Goal: Transaction & Acquisition: Purchase product/service

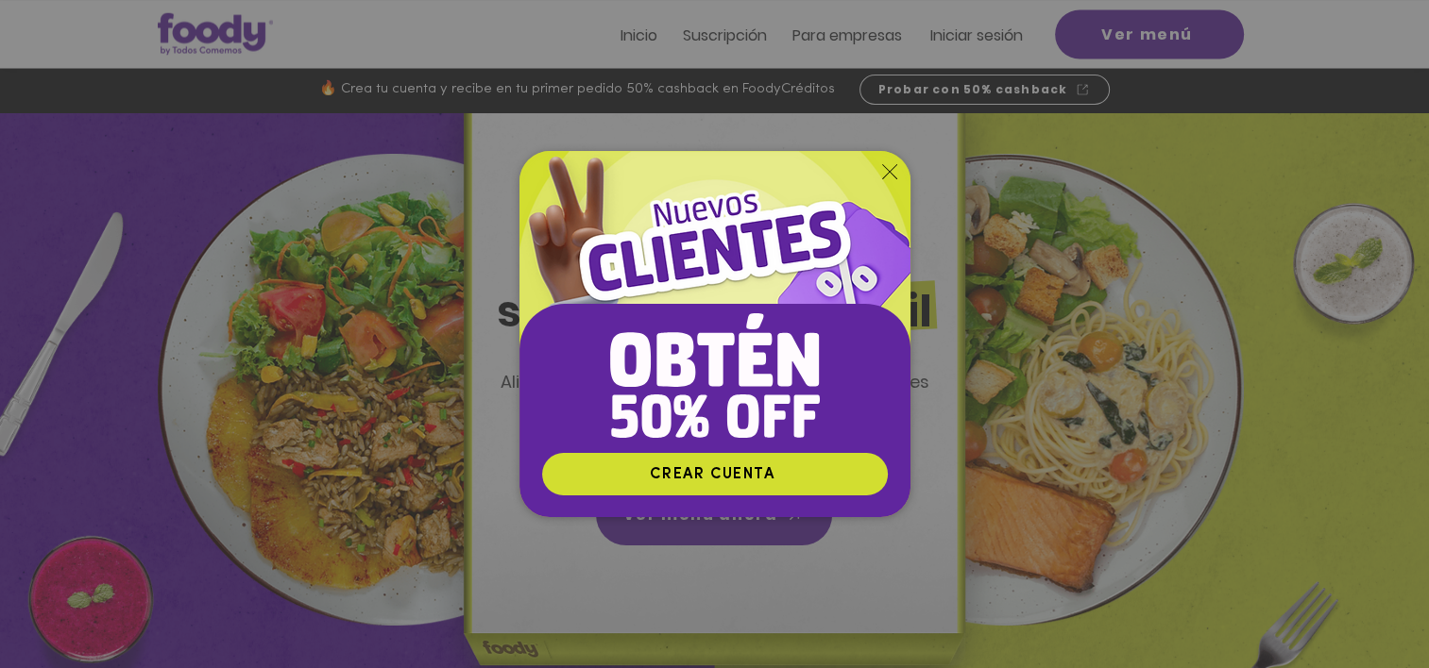
click at [888, 171] on icon "Volver al sitio" at bounding box center [889, 171] width 15 height 15
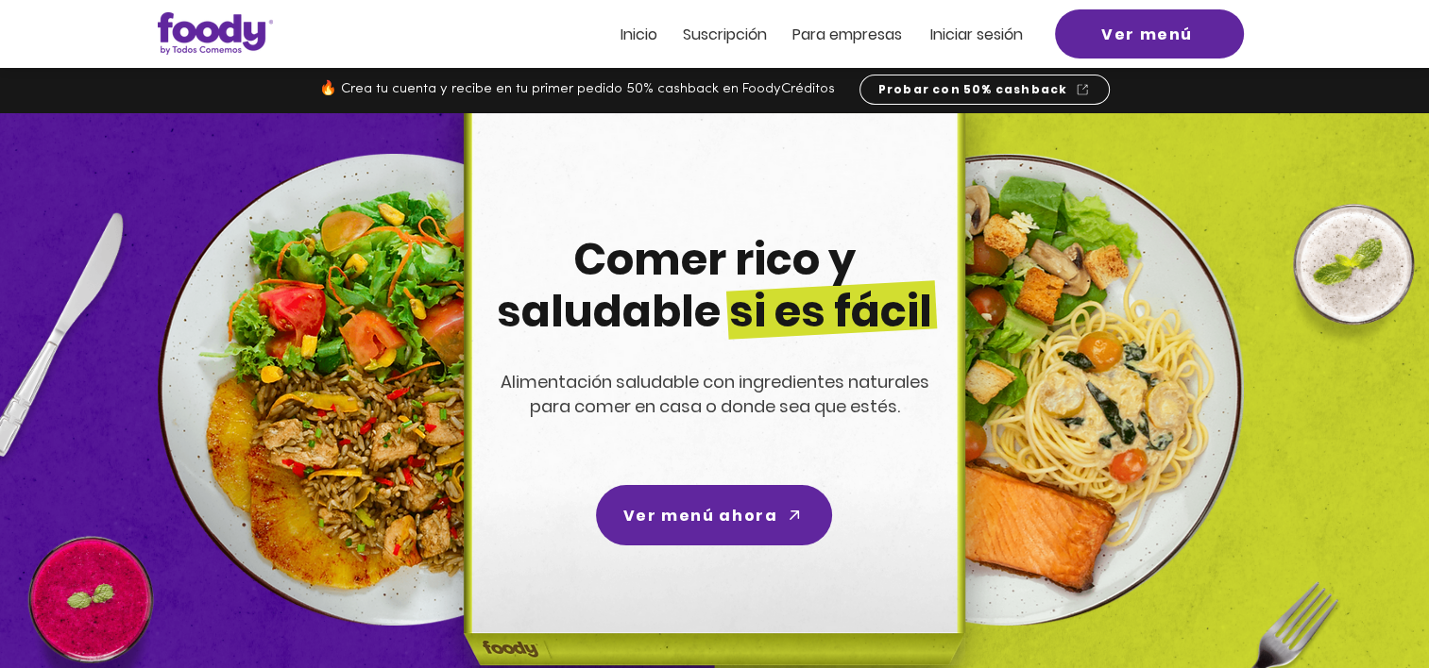
click at [952, 37] on span "Iniciar sesión" at bounding box center [976, 35] width 93 height 22
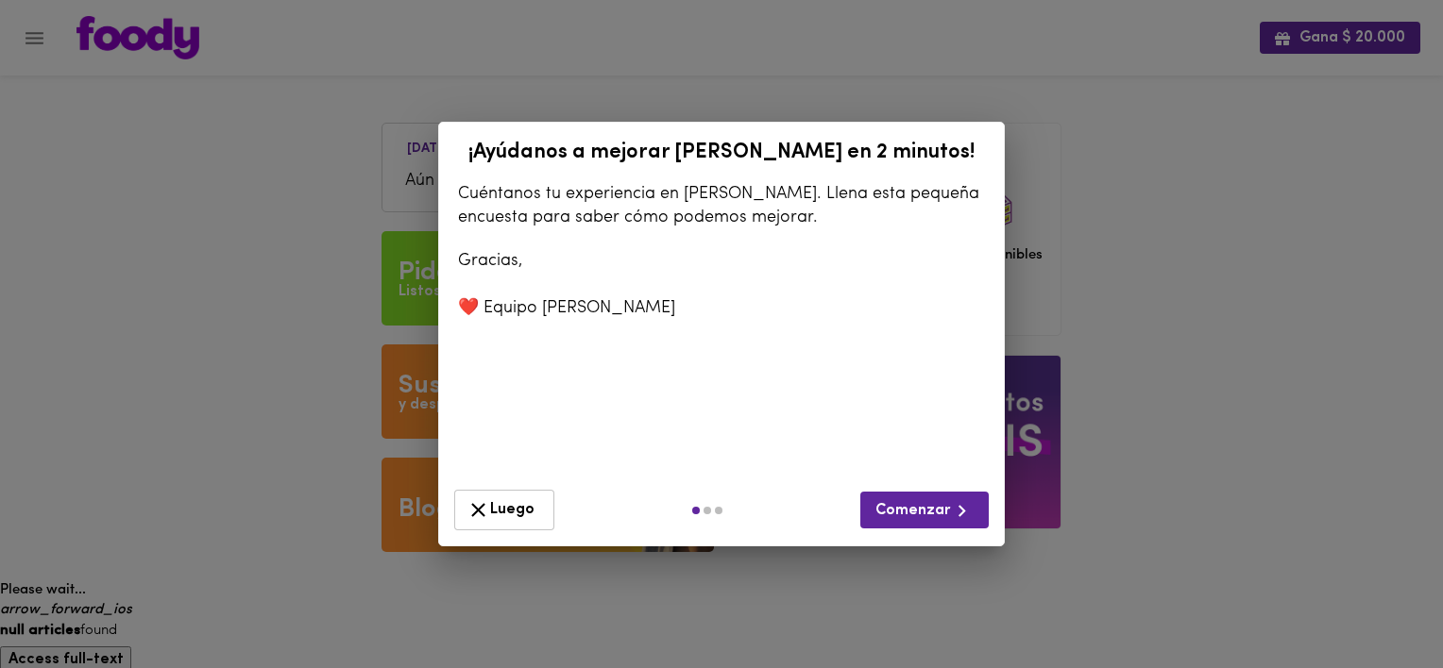
click at [496, 482] on div "Luego Comenzar" at bounding box center [722, 510] width 550 height 56
click at [523, 514] on button "Luego" at bounding box center [504, 510] width 100 height 41
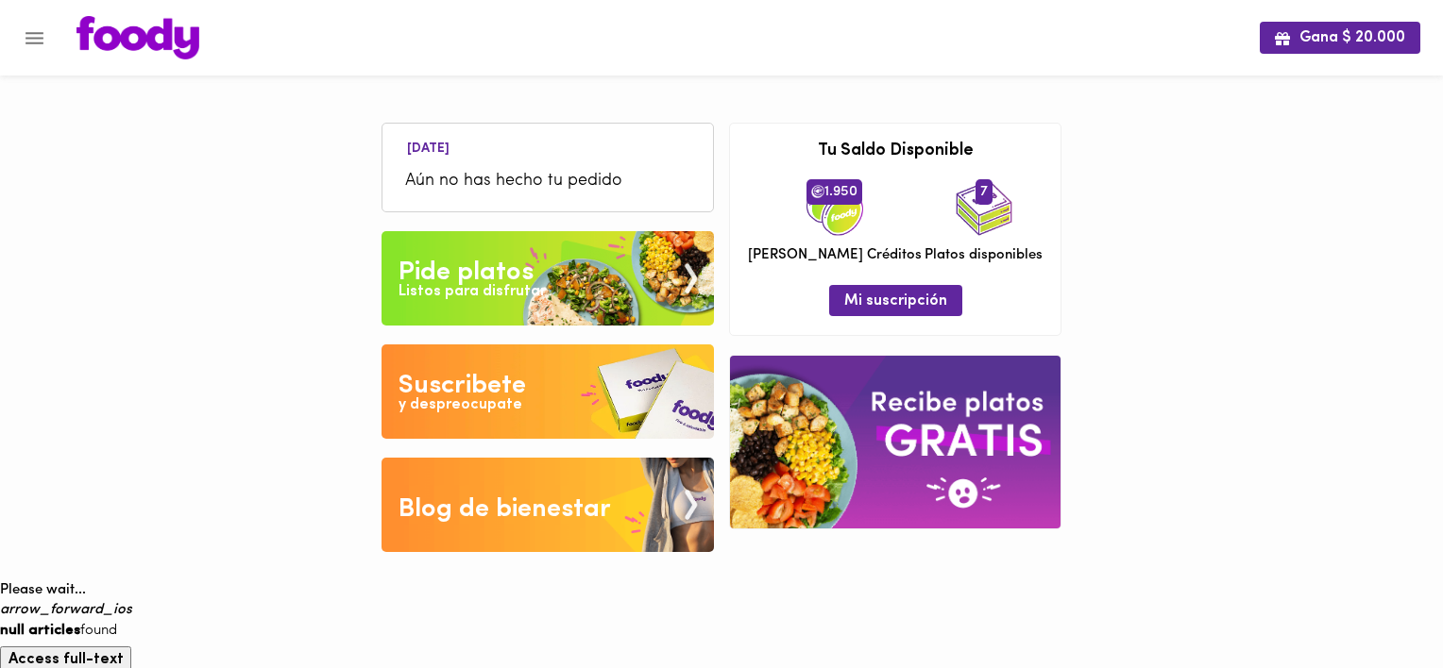
click at [967, 228] on img at bounding box center [984, 207] width 57 height 57
click at [542, 261] on img at bounding box center [547, 278] width 332 height 94
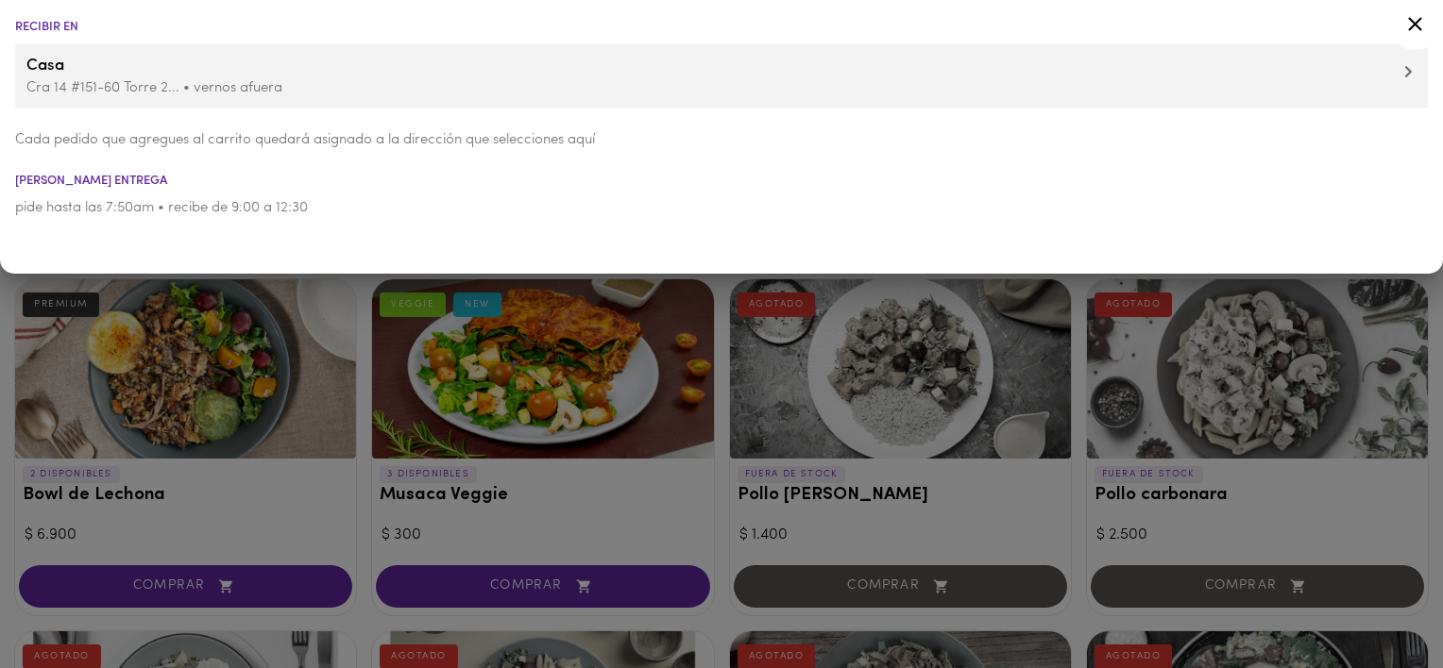
click at [1413, 12] on icon at bounding box center [1415, 24] width 24 height 24
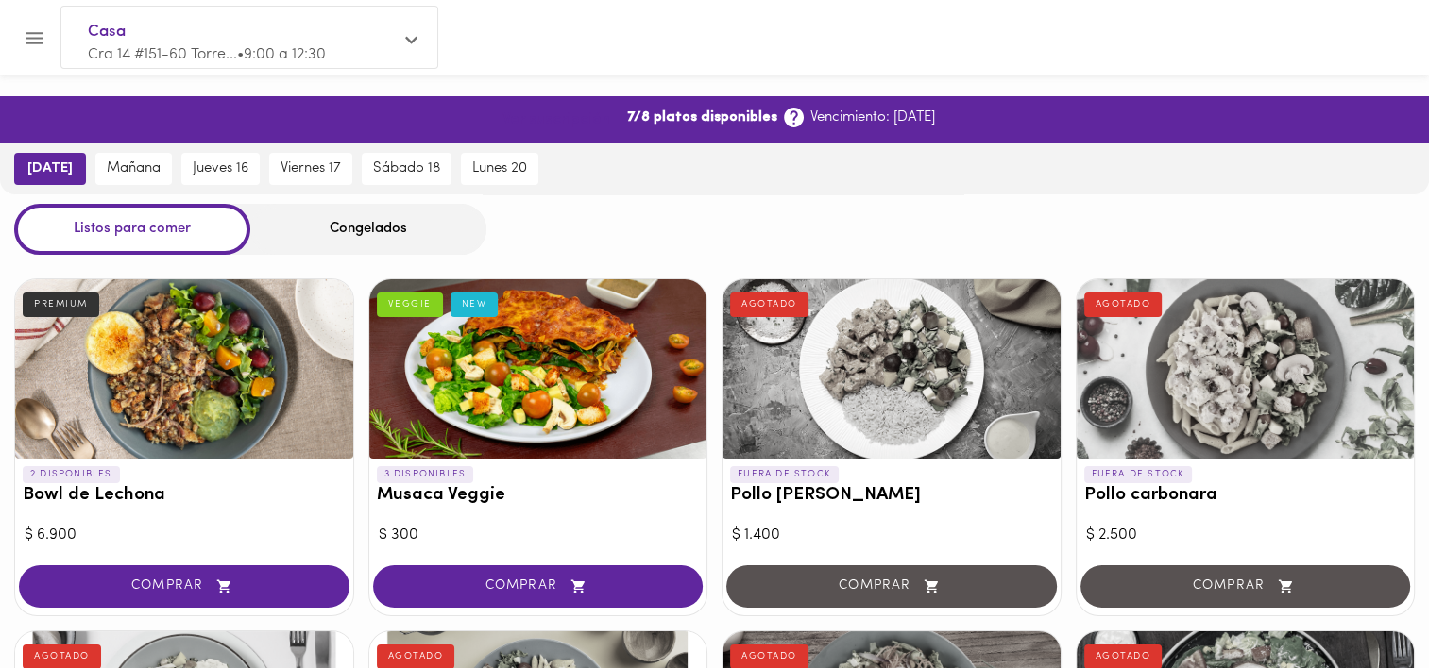
click at [545, 121] on span "Ver suscripción" at bounding box center [556, 120] width 108 height 18
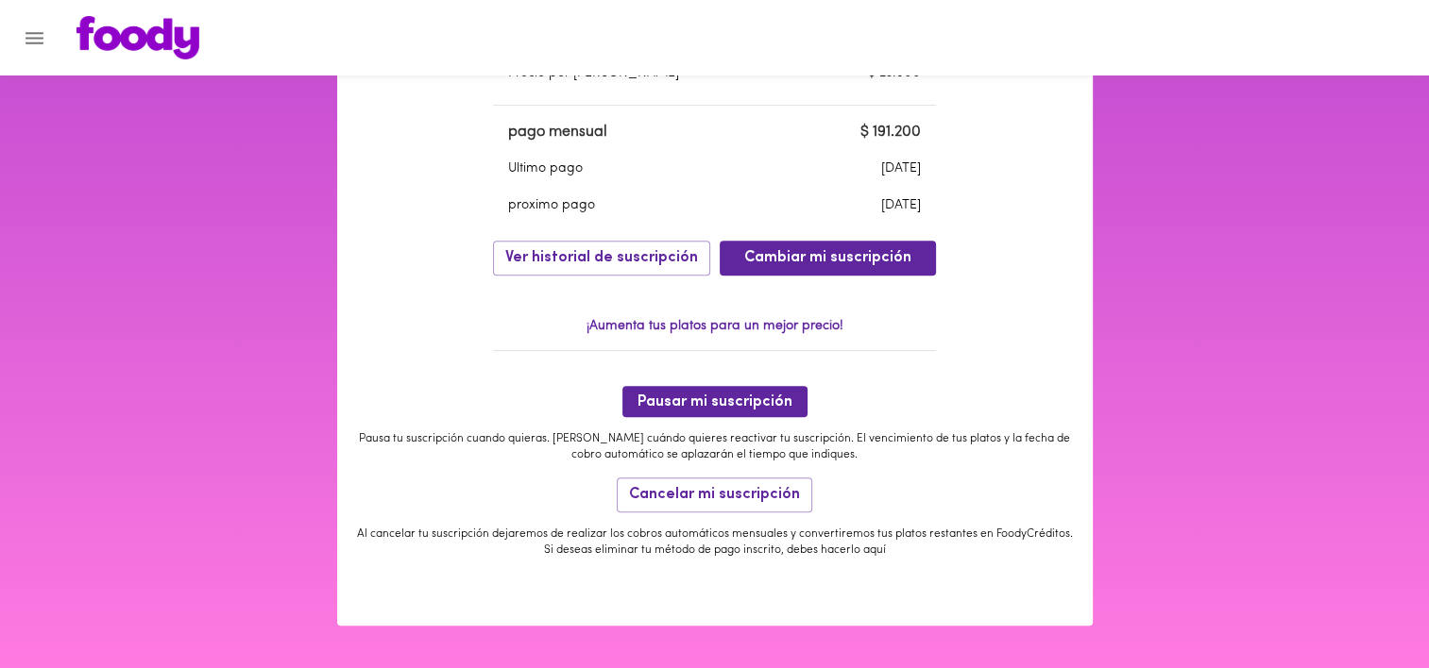
scroll to position [668, 0]
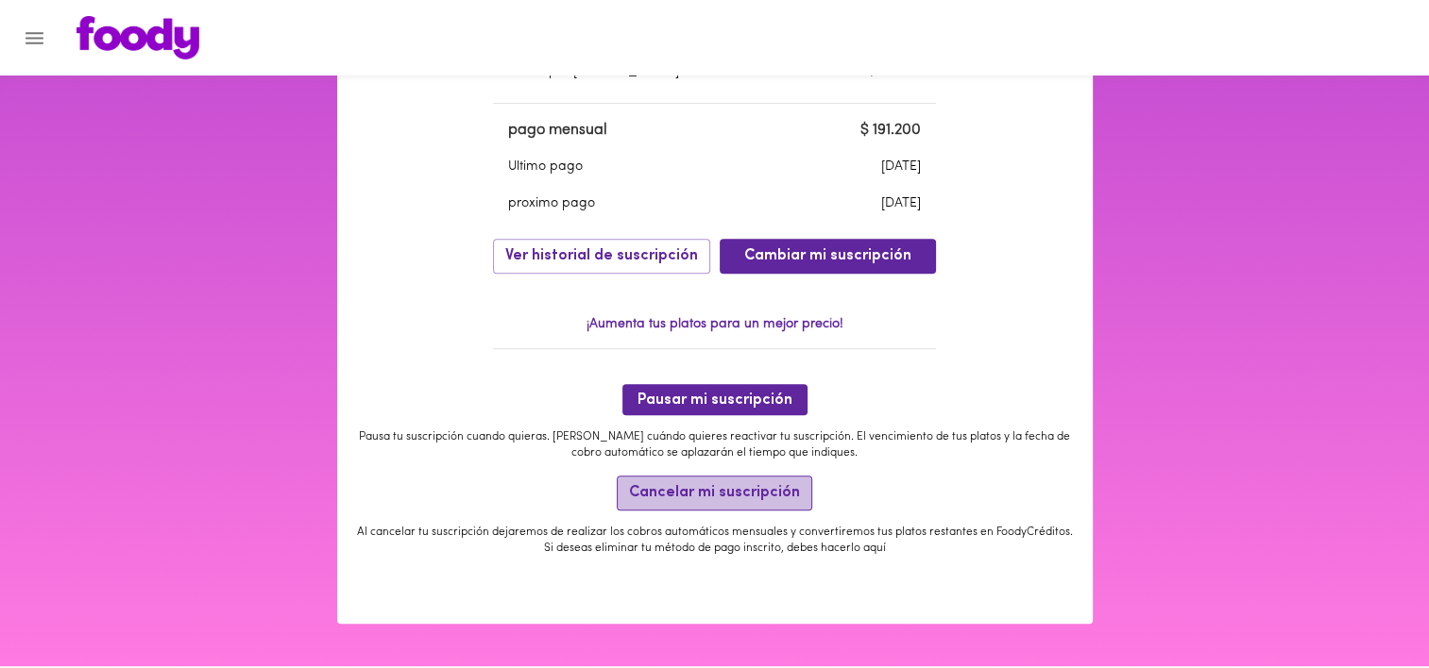
click at [758, 489] on span "Cancelar mi suscripción" at bounding box center [714, 493] width 171 height 18
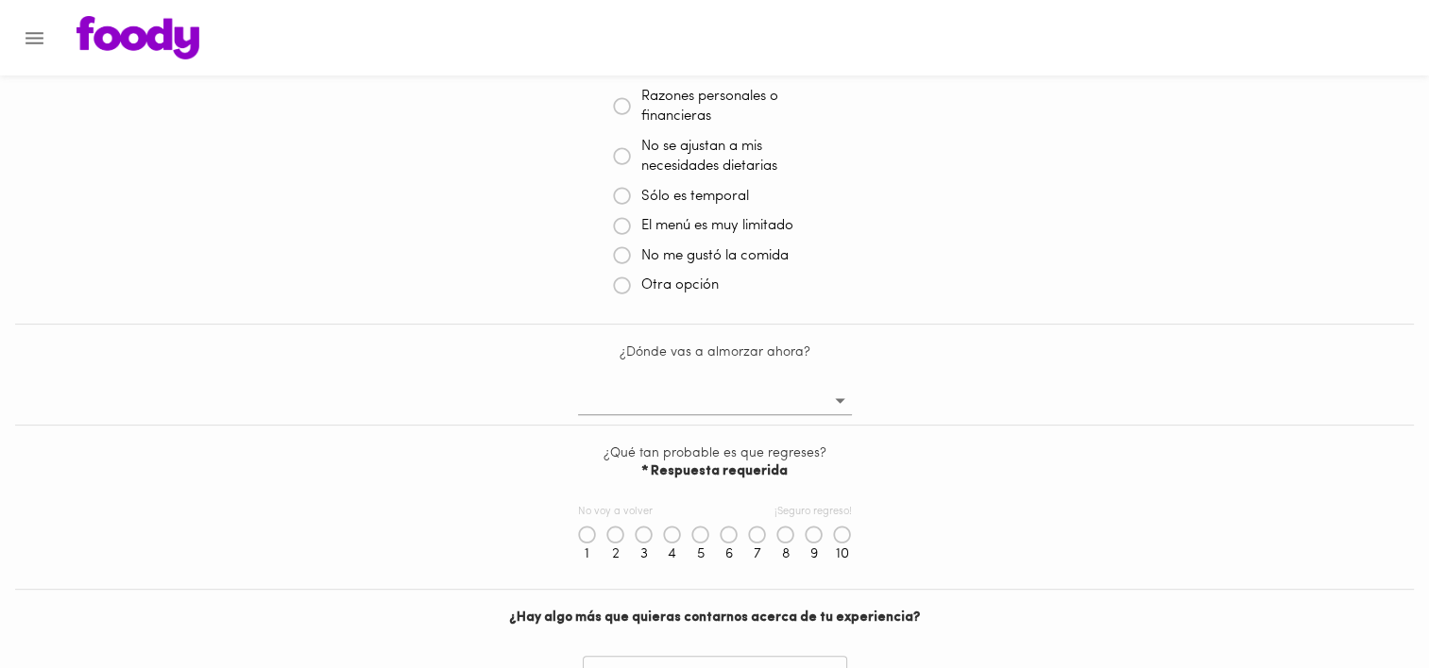
scroll to position [472, 0]
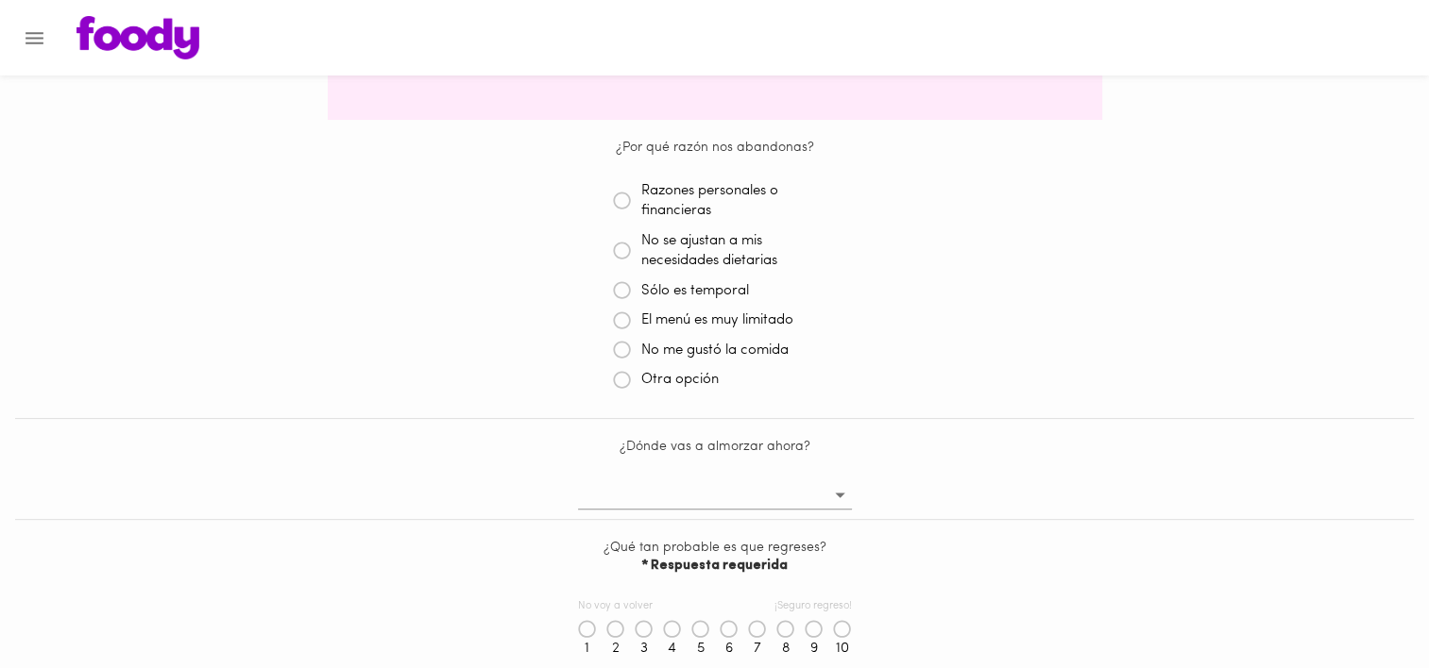
click at [678, 210] on p "Razones personales o financieras" at bounding box center [728, 201] width 176 height 41
click at [619, 201] on icon at bounding box center [622, 201] width 19 height 19
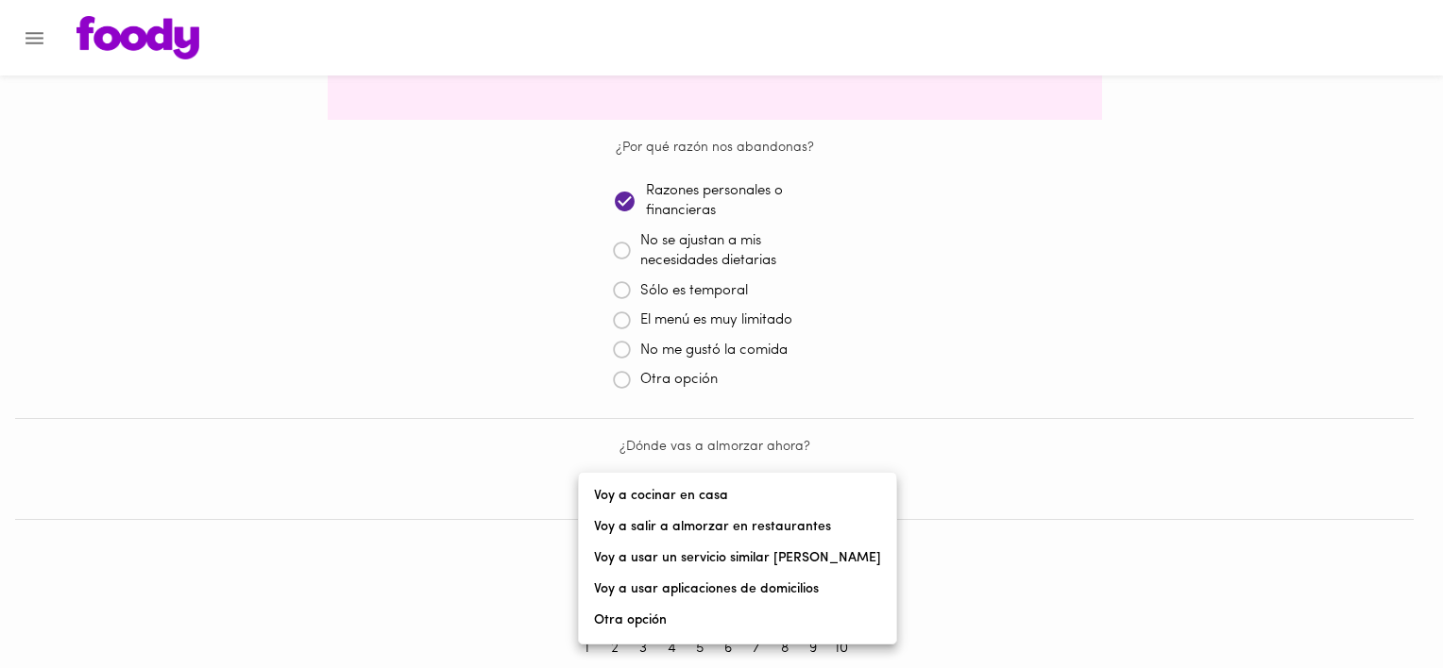
click at [798, 497] on body "Could not connect to the reCAPTCHA service. Please check your internet connecti…" at bounding box center [721, 431] width 1443 height 1806
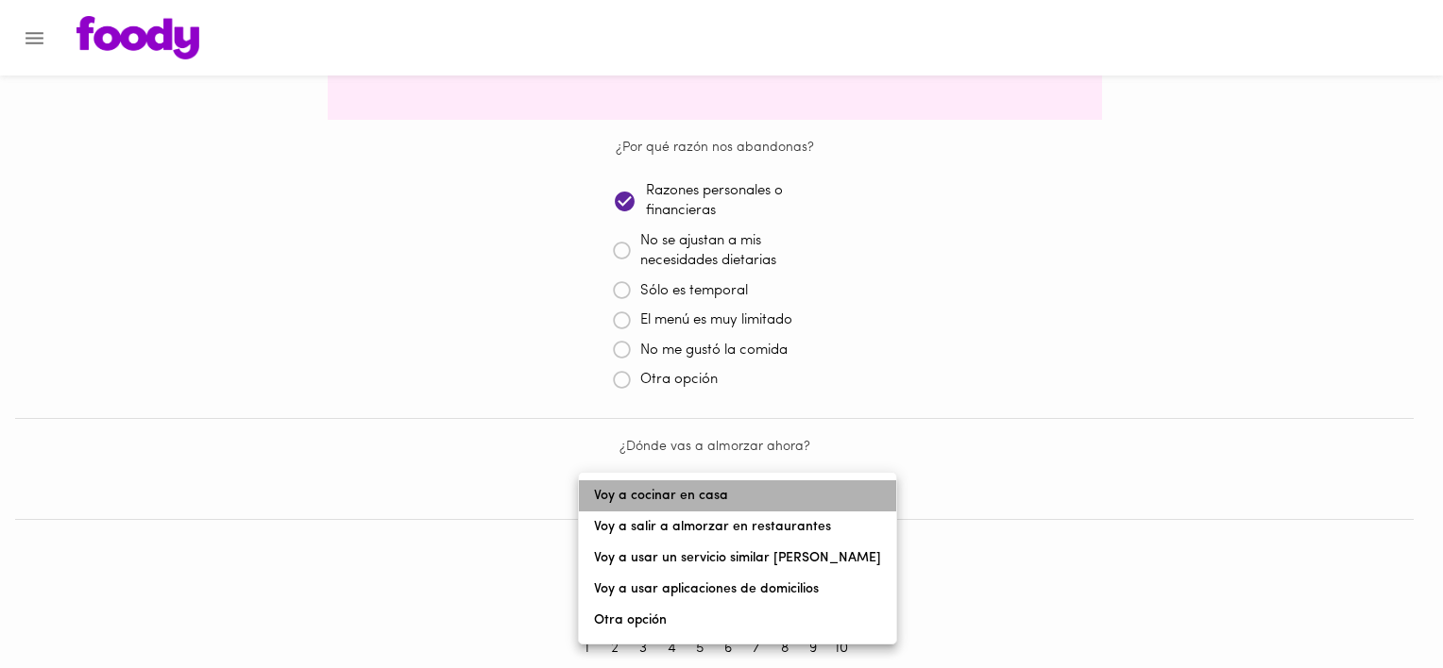
click at [782, 496] on li "Voy a cocinar en casa" at bounding box center [737, 496] width 317 height 31
type input "cook-at-home"
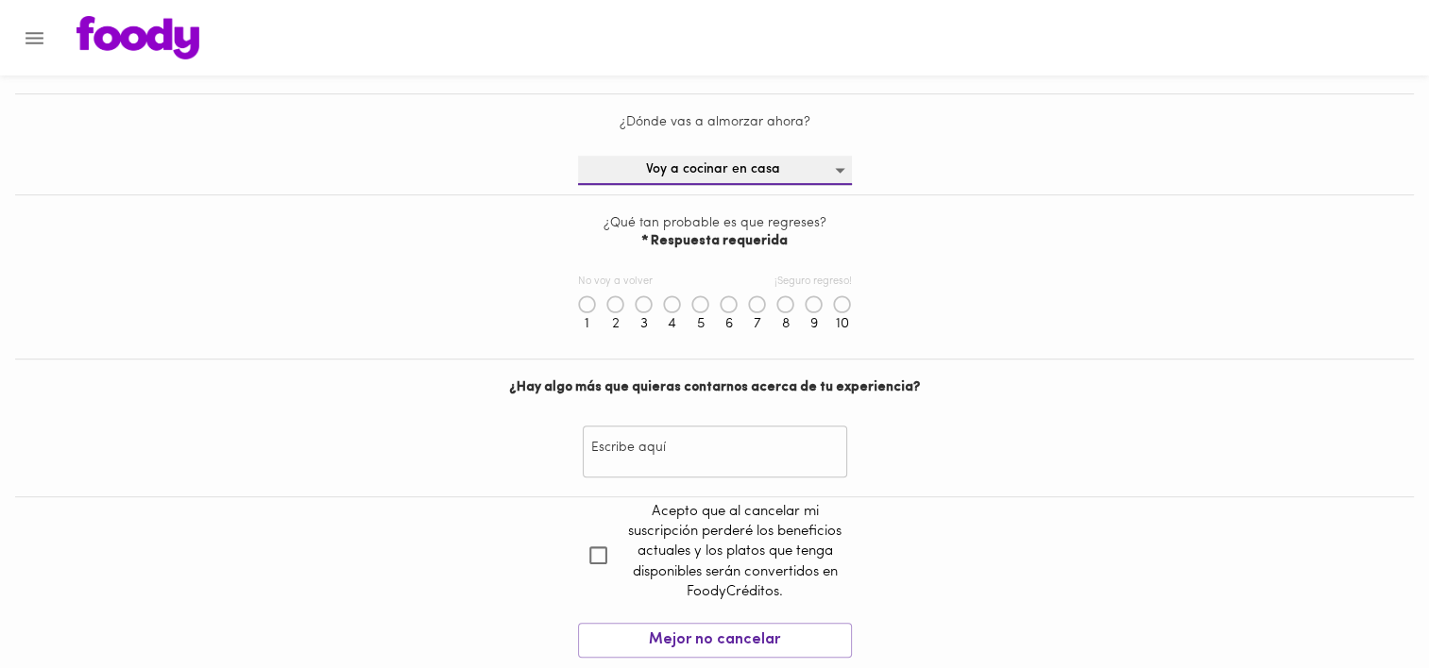
scroll to position [860, 0]
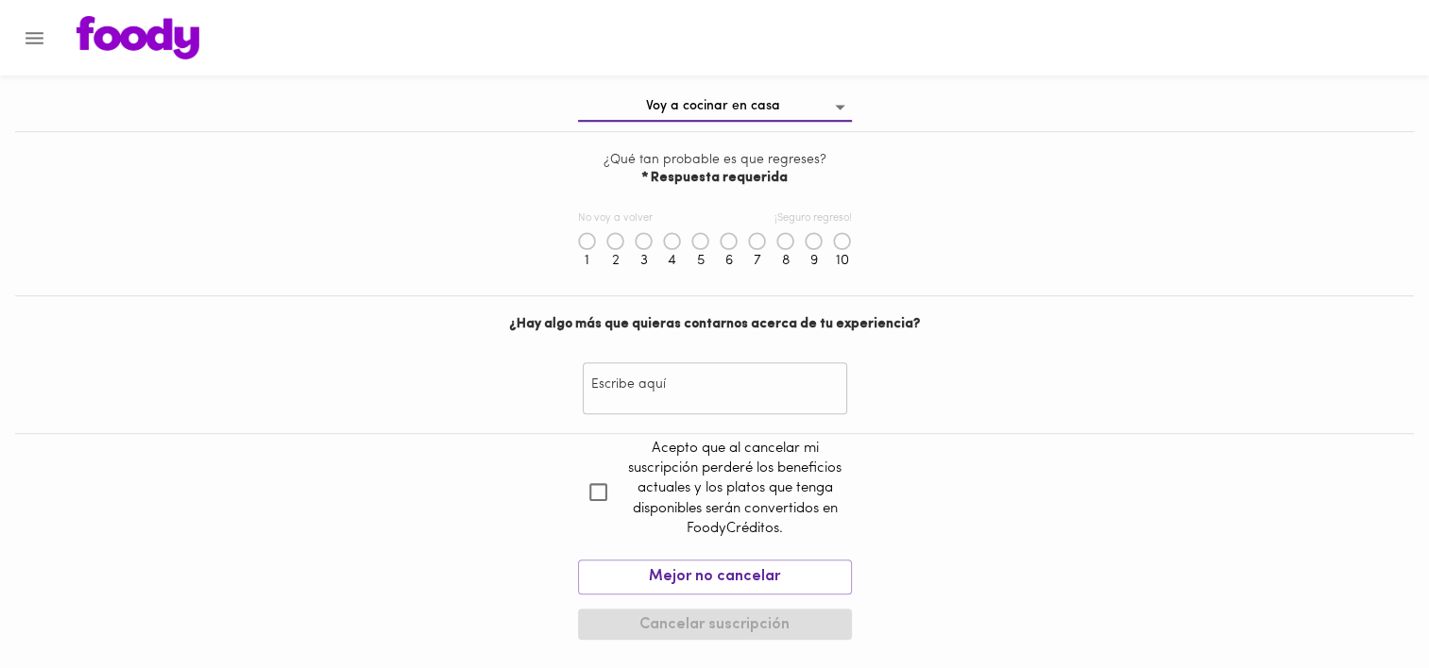
click at [837, 238] on icon at bounding box center [842, 241] width 19 height 19
click at [586, 488] on input "checkbox" at bounding box center [598, 492] width 41 height 41
checkbox input "true"
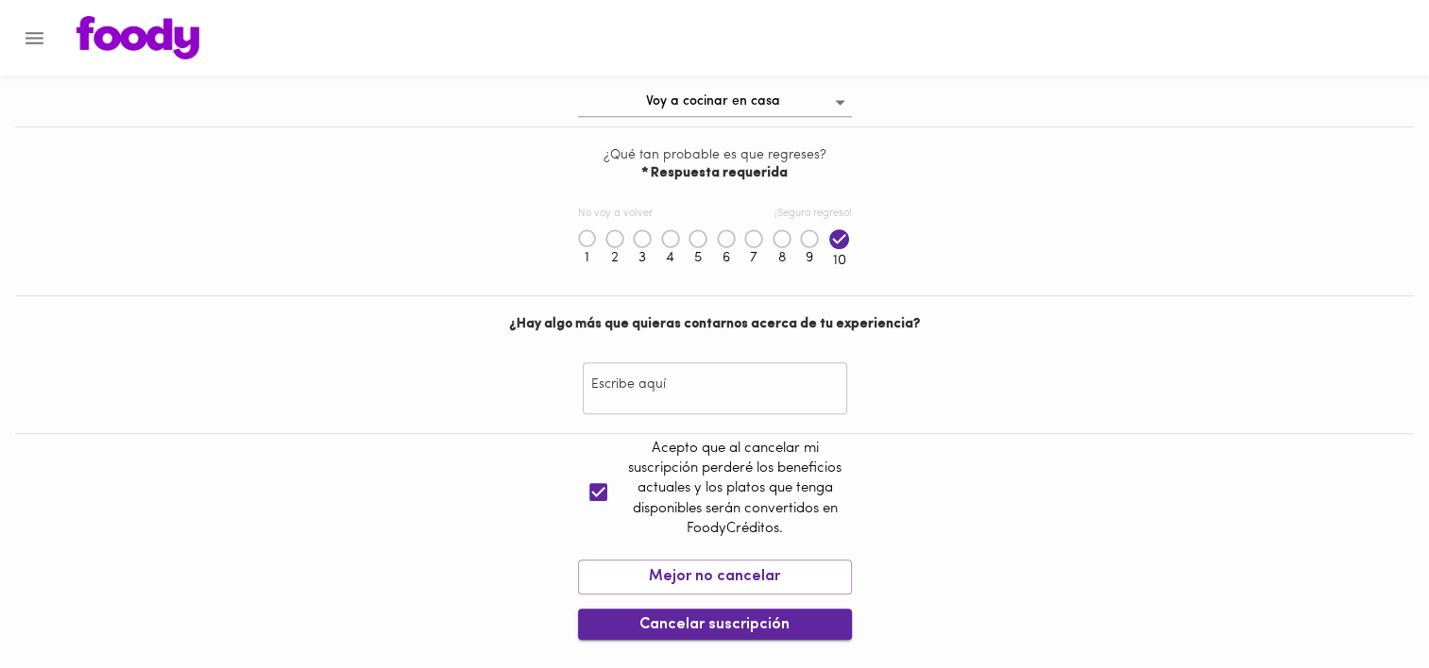
click at [761, 618] on span "Cancelar suscripción" at bounding box center [715, 626] width 244 height 18
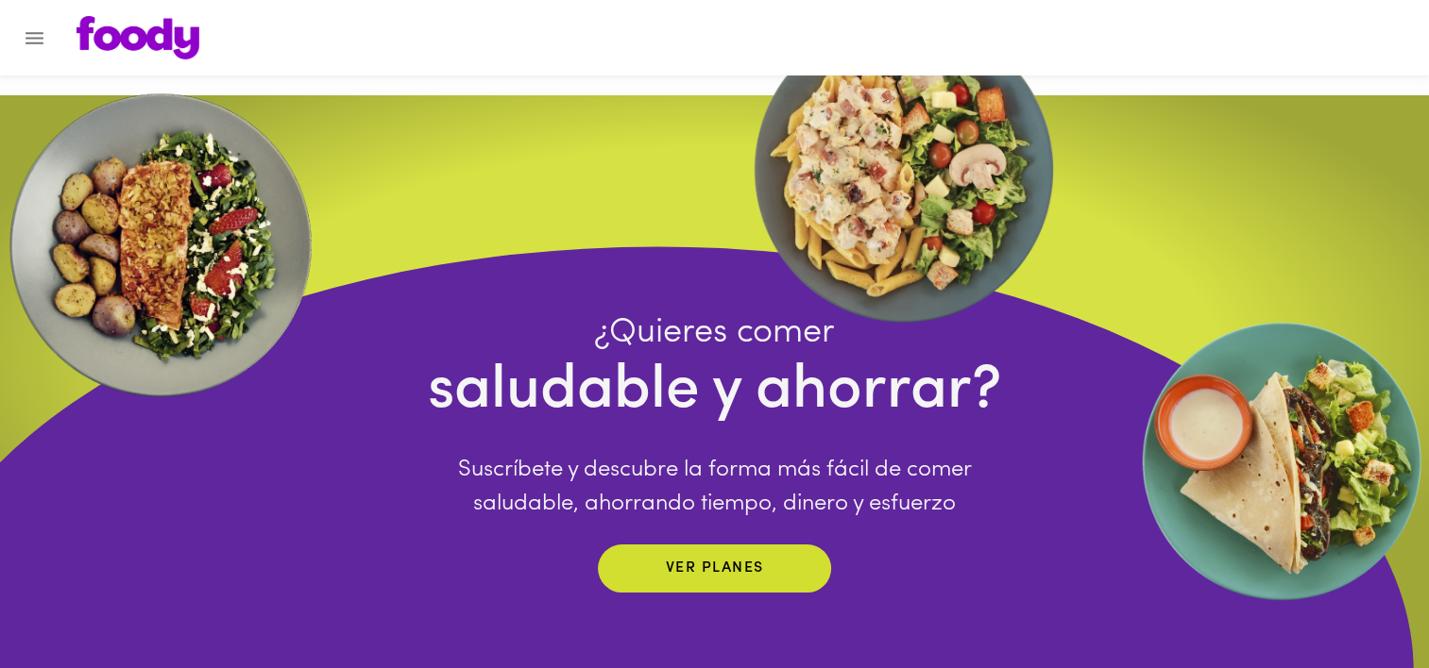
click at [25, 38] on icon "Menu" at bounding box center [35, 38] width 24 height 24
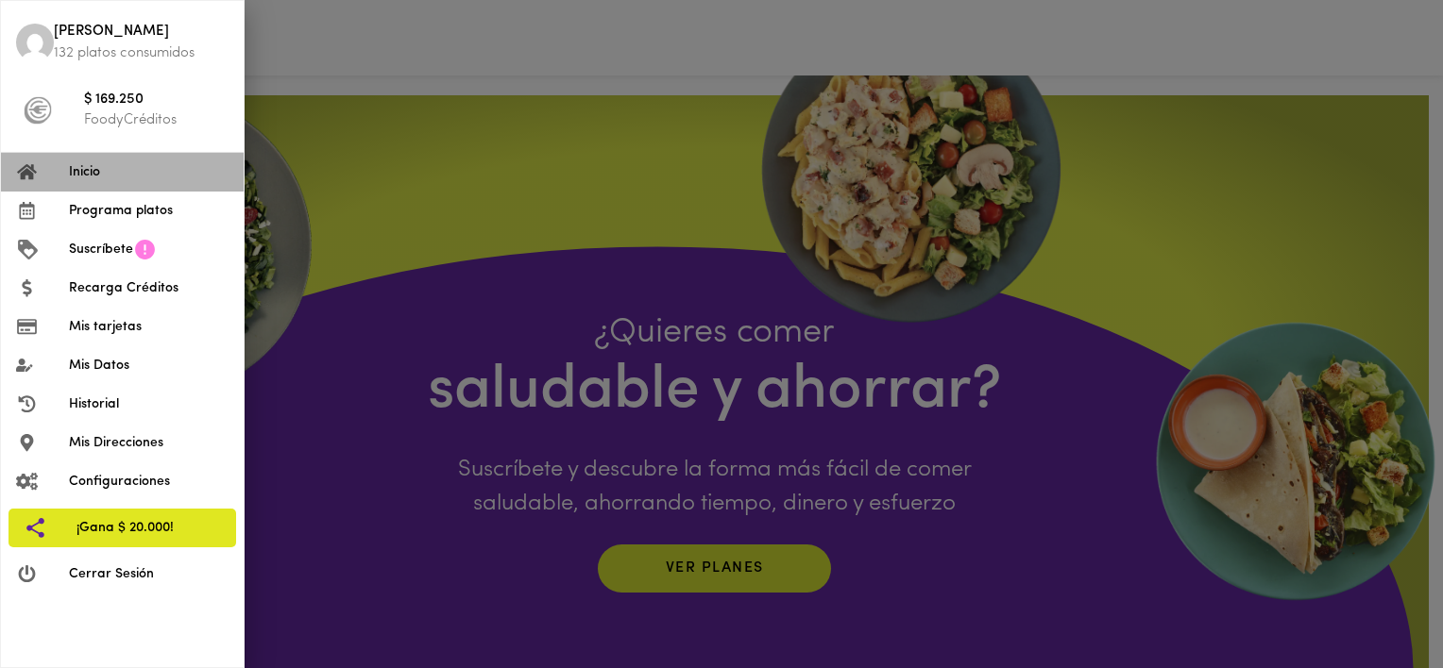
click at [116, 185] on li "Inicio" at bounding box center [122, 172] width 243 height 39
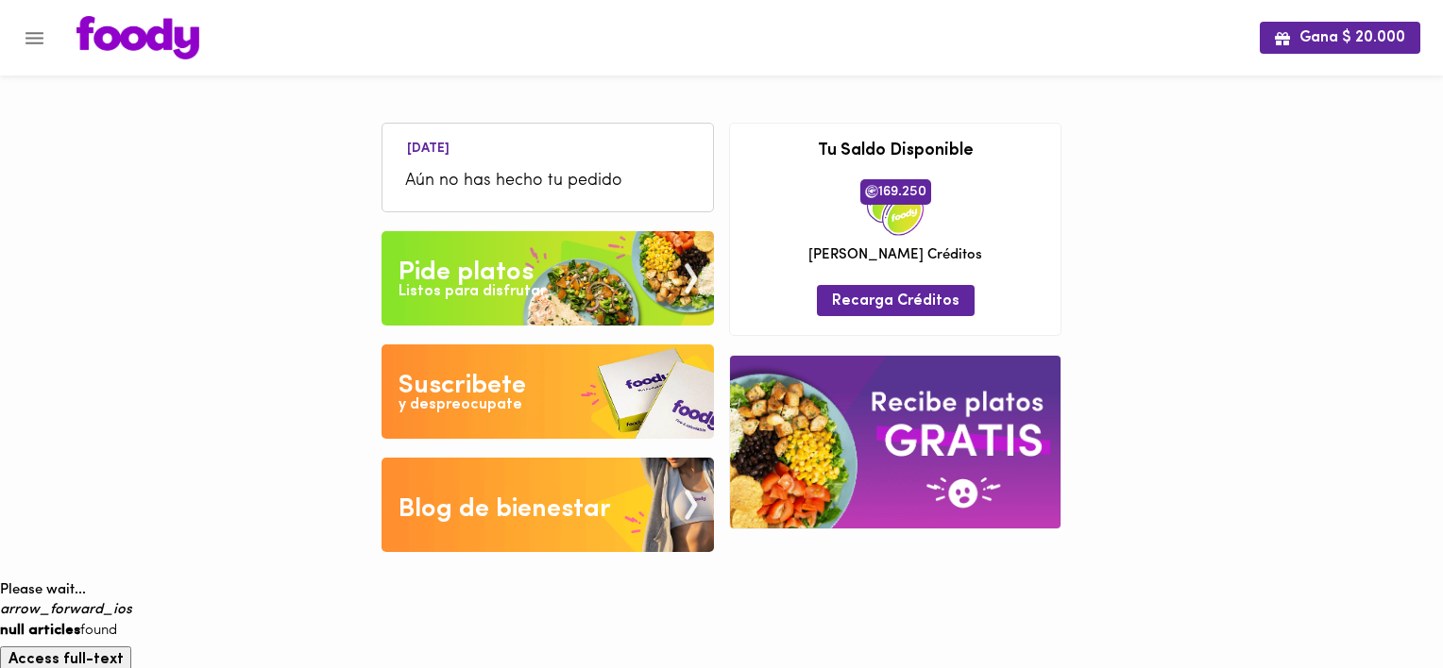
click at [601, 279] on img at bounding box center [547, 278] width 332 height 94
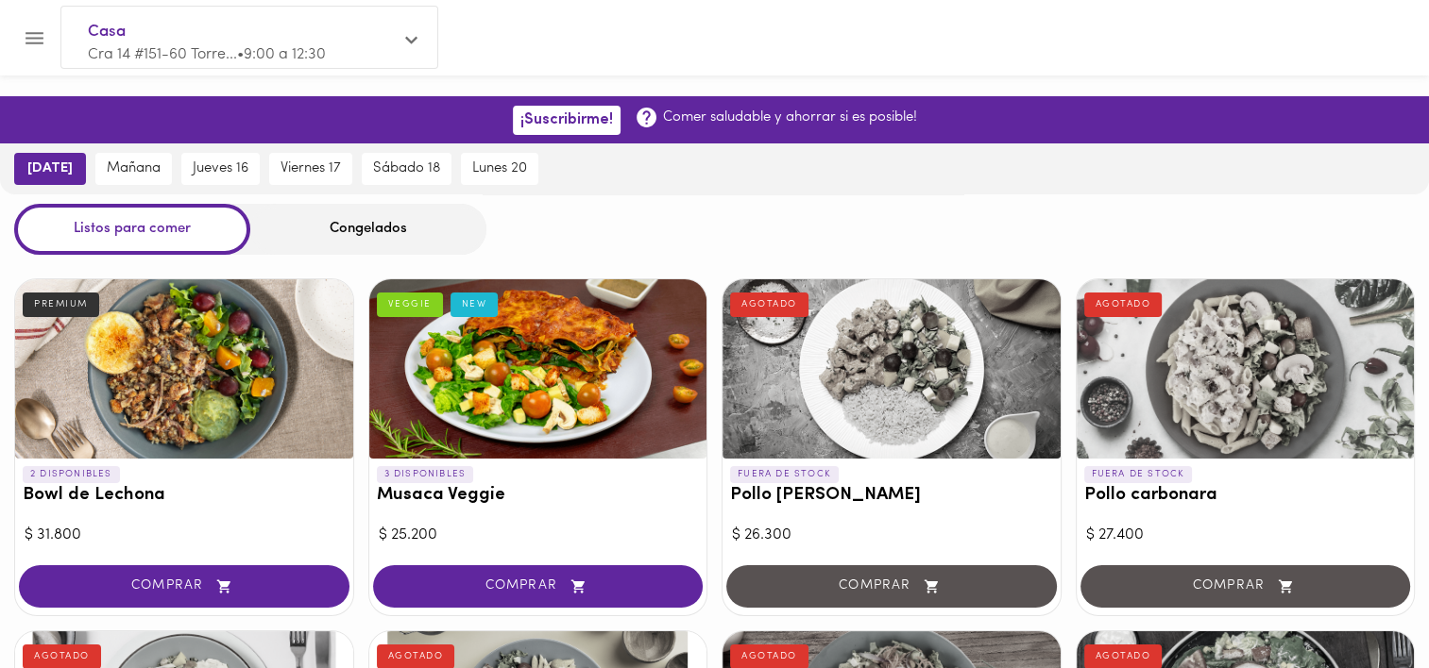
click at [336, 234] on div "Congelados" at bounding box center [368, 229] width 236 height 50
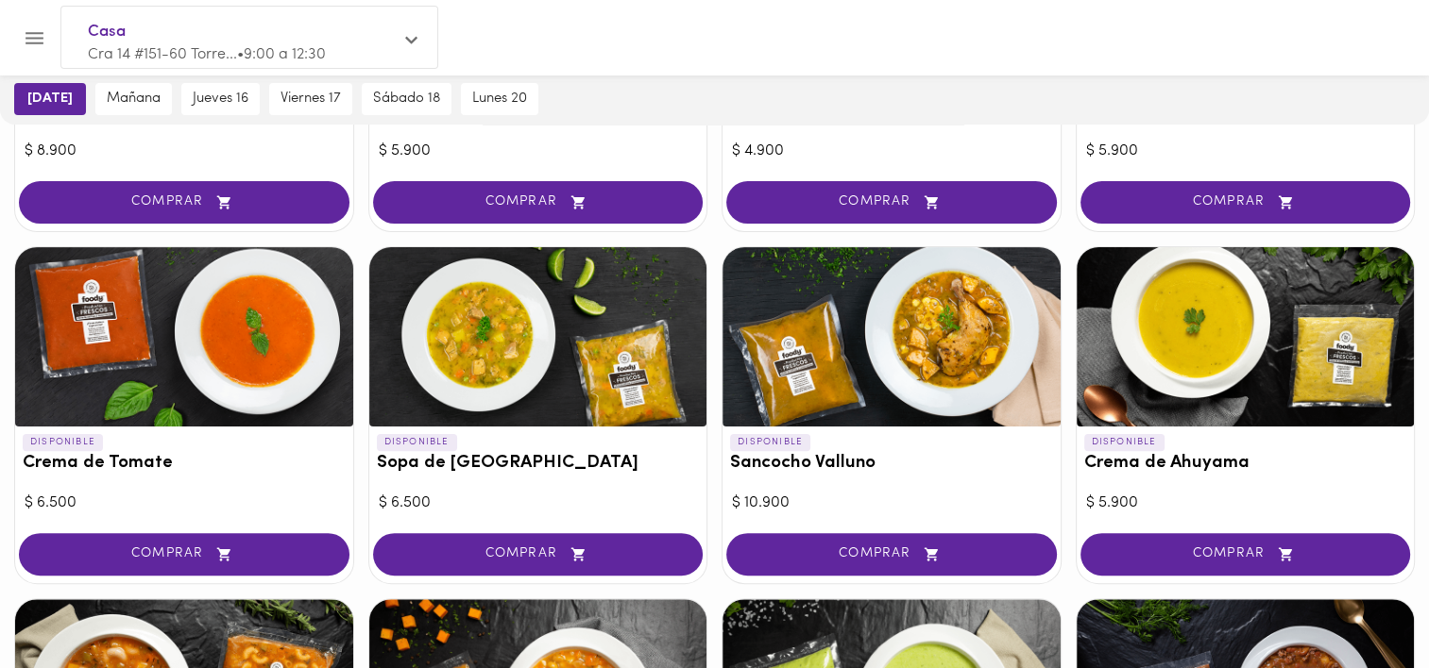
scroll to position [567, 0]
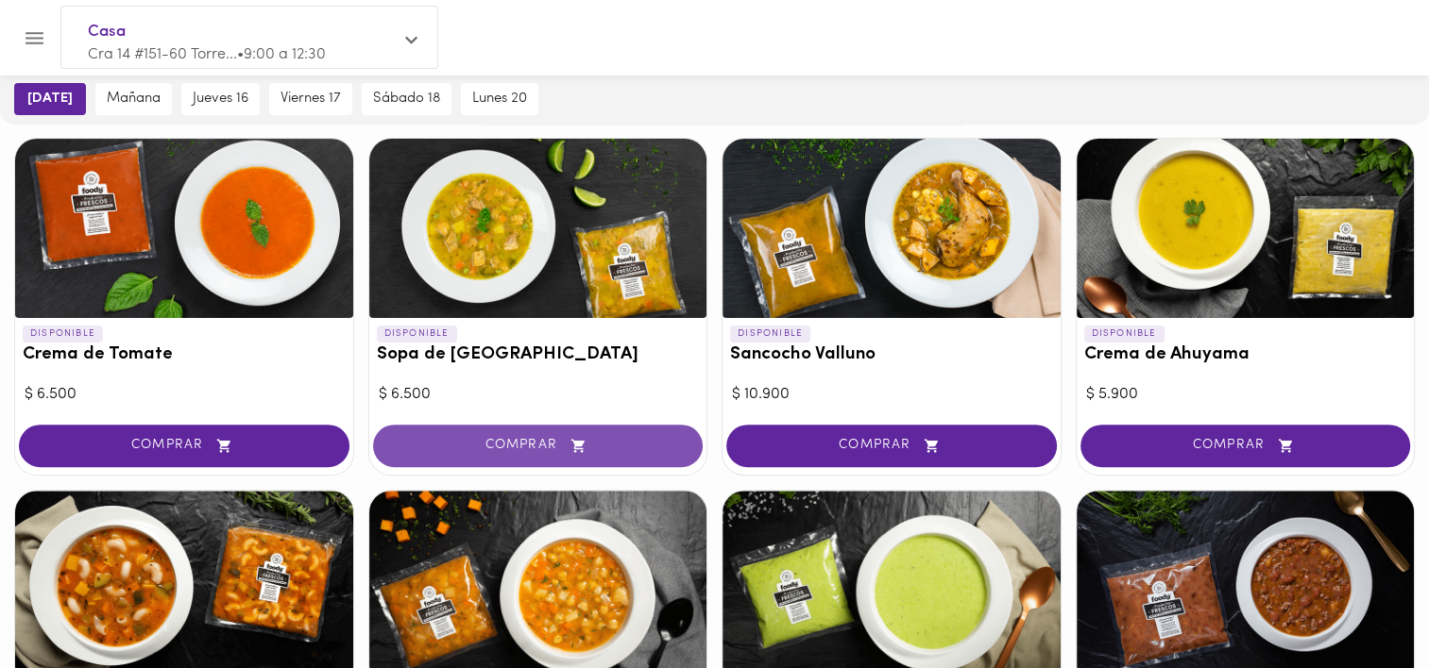
click at [563, 436] on button "COMPRAR" at bounding box center [538, 446] width 330 height 42
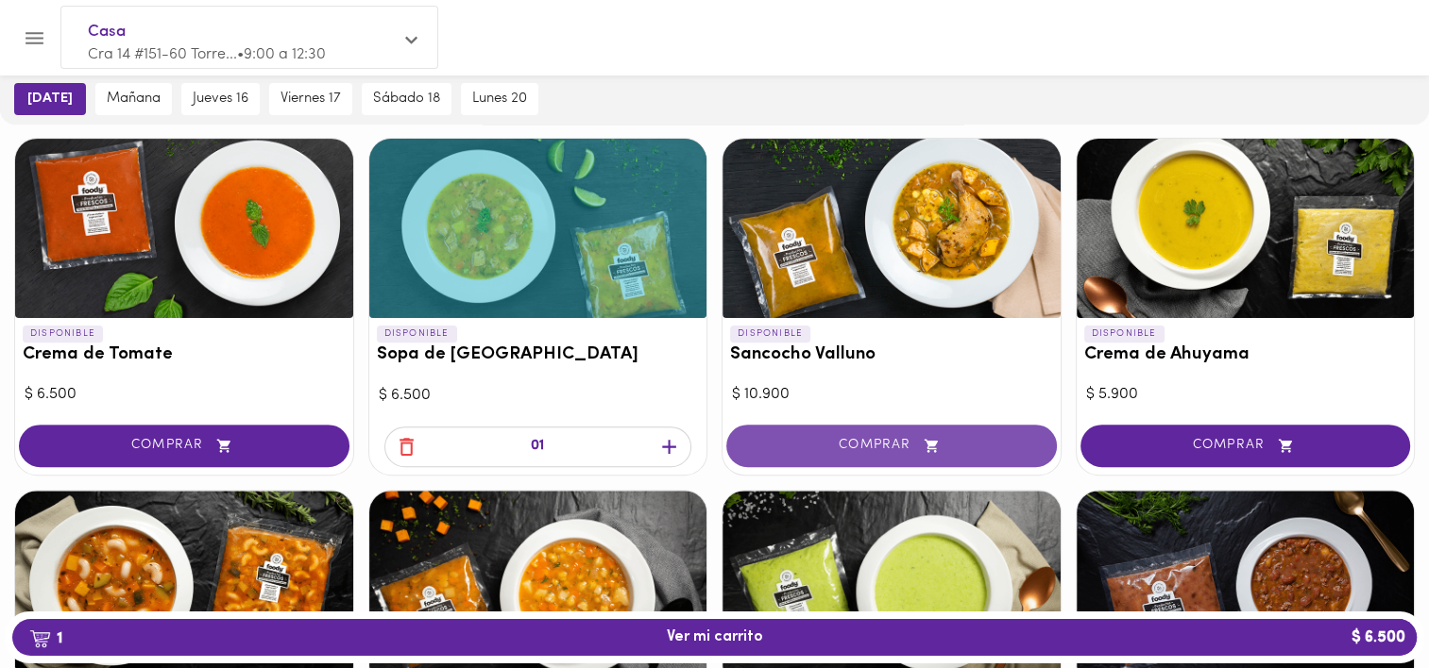
click at [898, 442] on span "COMPRAR" at bounding box center [891, 446] width 283 height 16
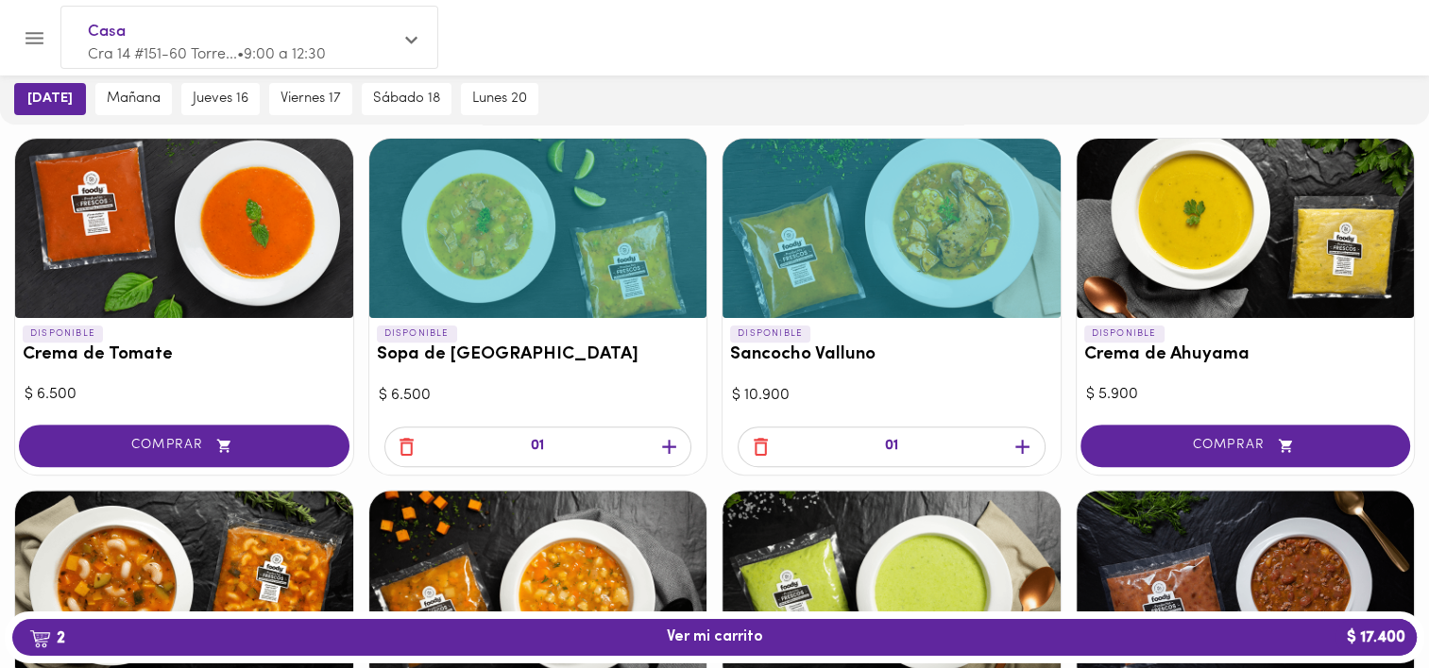
click at [670, 446] on icon "button" at bounding box center [669, 447] width 14 height 14
click at [671, 446] on icon "button" at bounding box center [669, 447] width 14 height 14
click at [1004, 446] on div "01" at bounding box center [891, 447] width 308 height 41
click at [1024, 449] on icon "button" at bounding box center [1022, 447] width 24 height 24
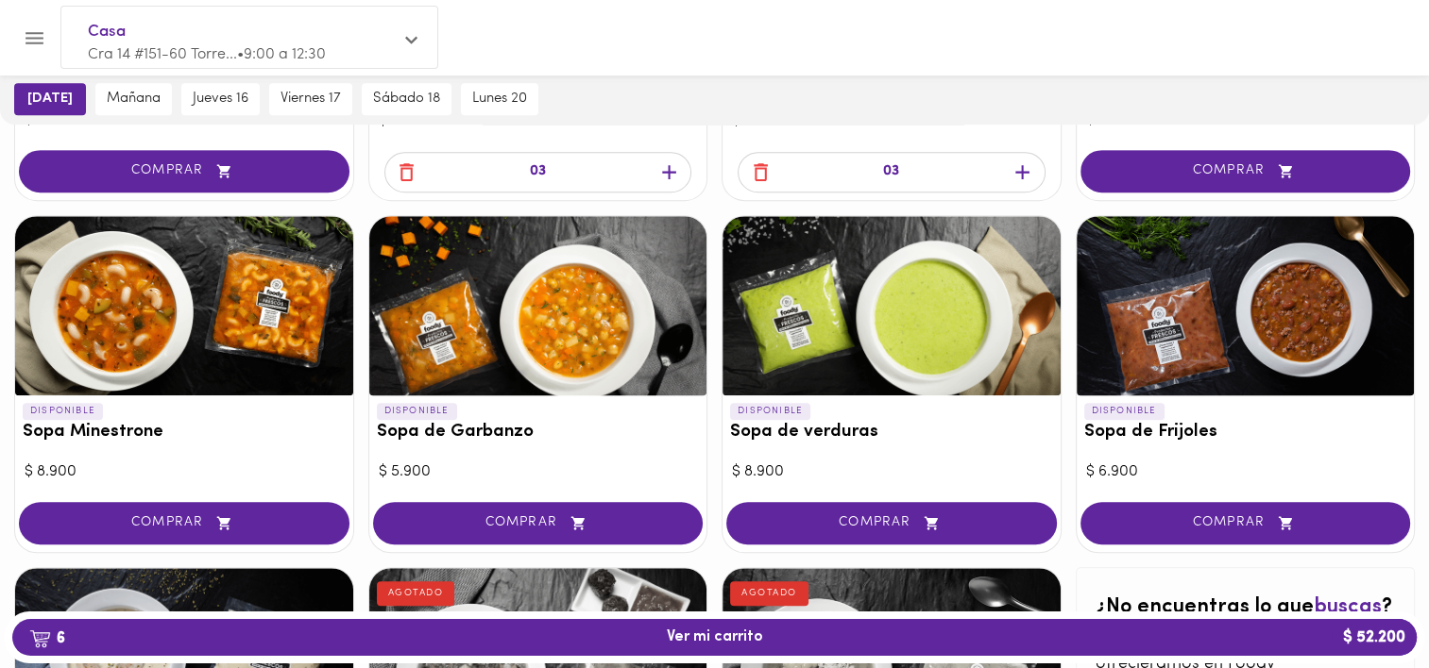
scroll to position [850, 0]
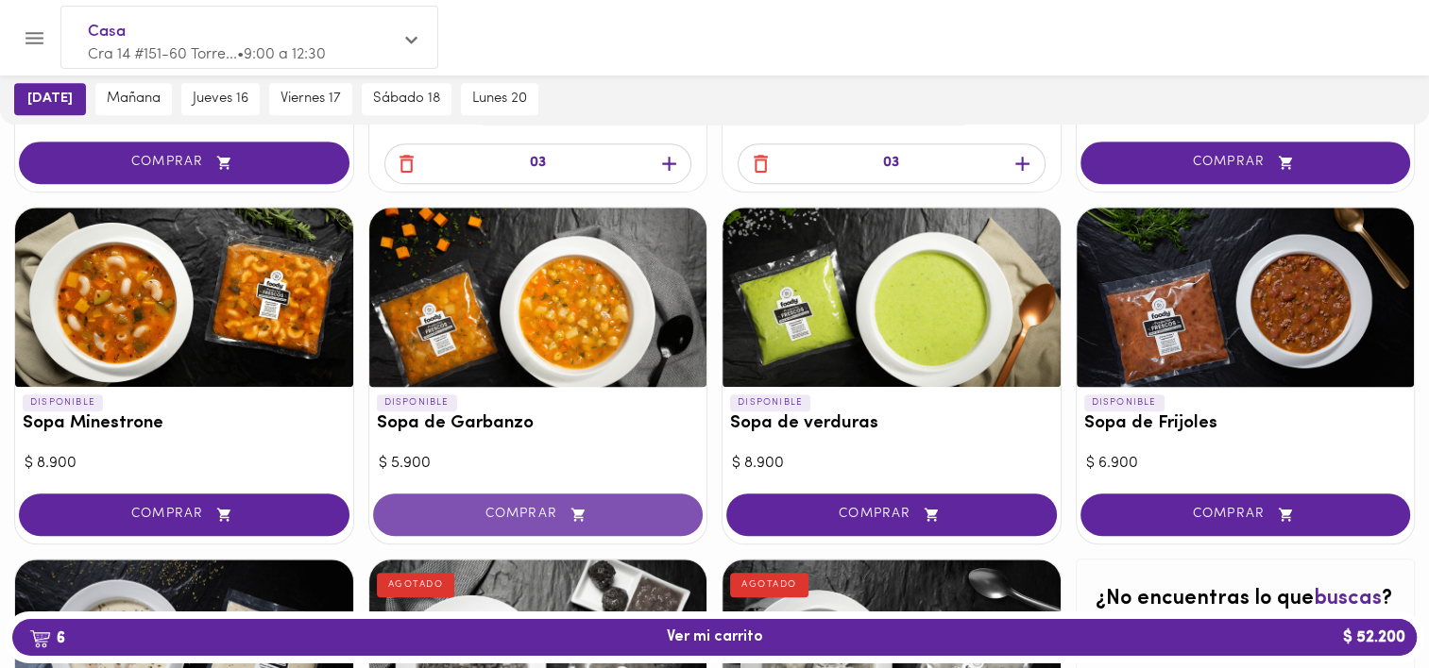
click at [655, 503] on button "COMPRAR" at bounding box center [538, 515] width 330 height 42
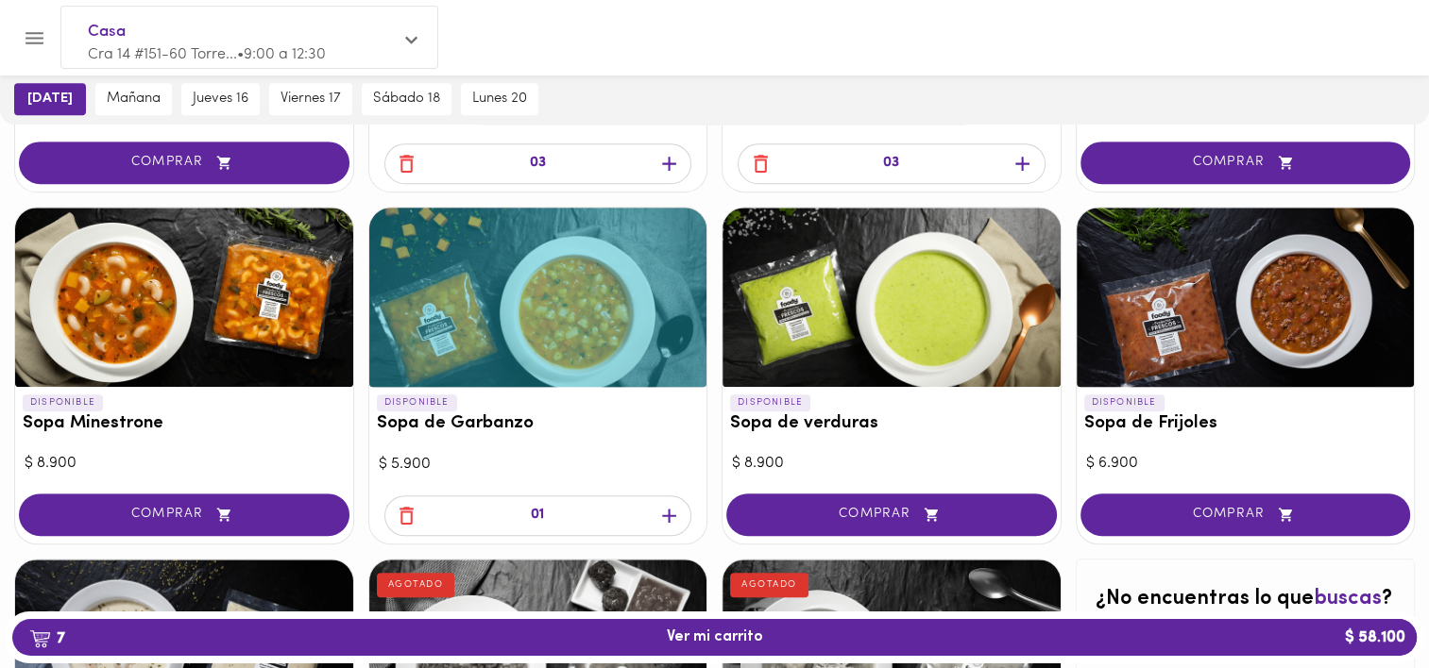
click at [672, 510] on icon "button" at bounding box center [669, 516] width 24 height 24
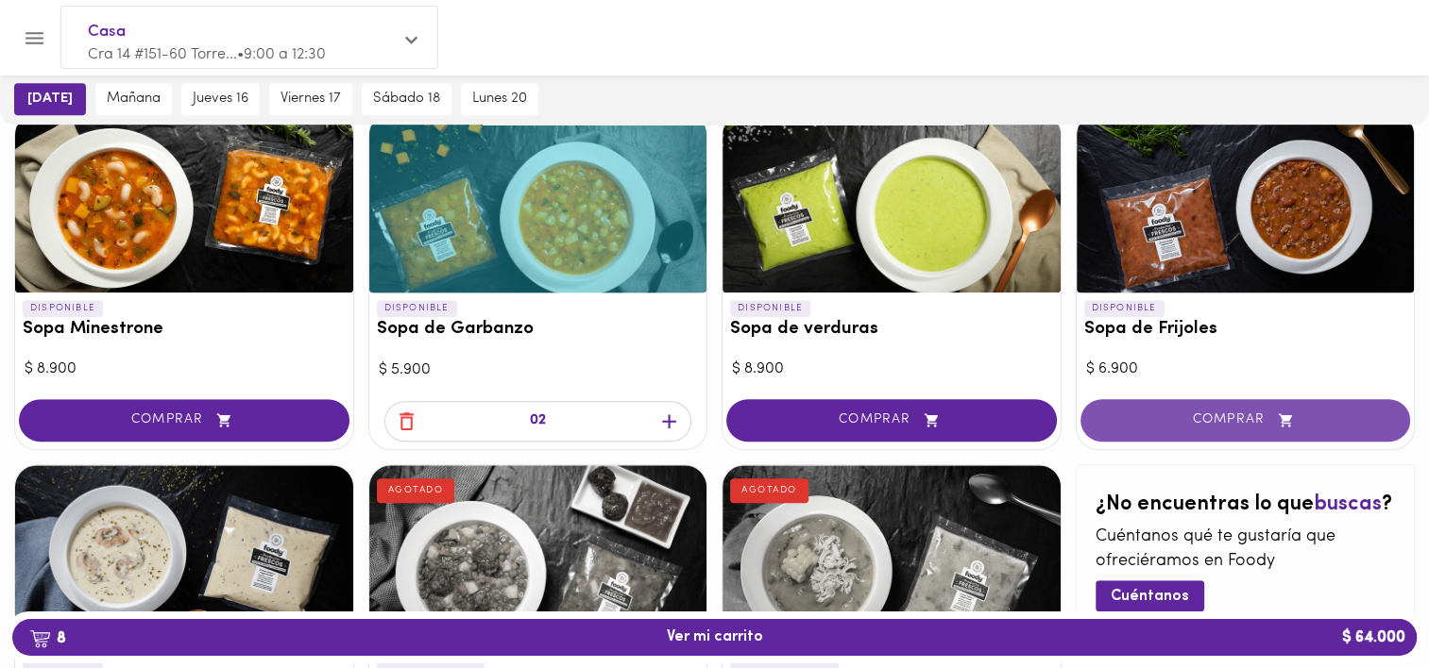
click at [1251, 432] on button "COMPRAR" at bounding box center [1245, 420] width 330 height 42
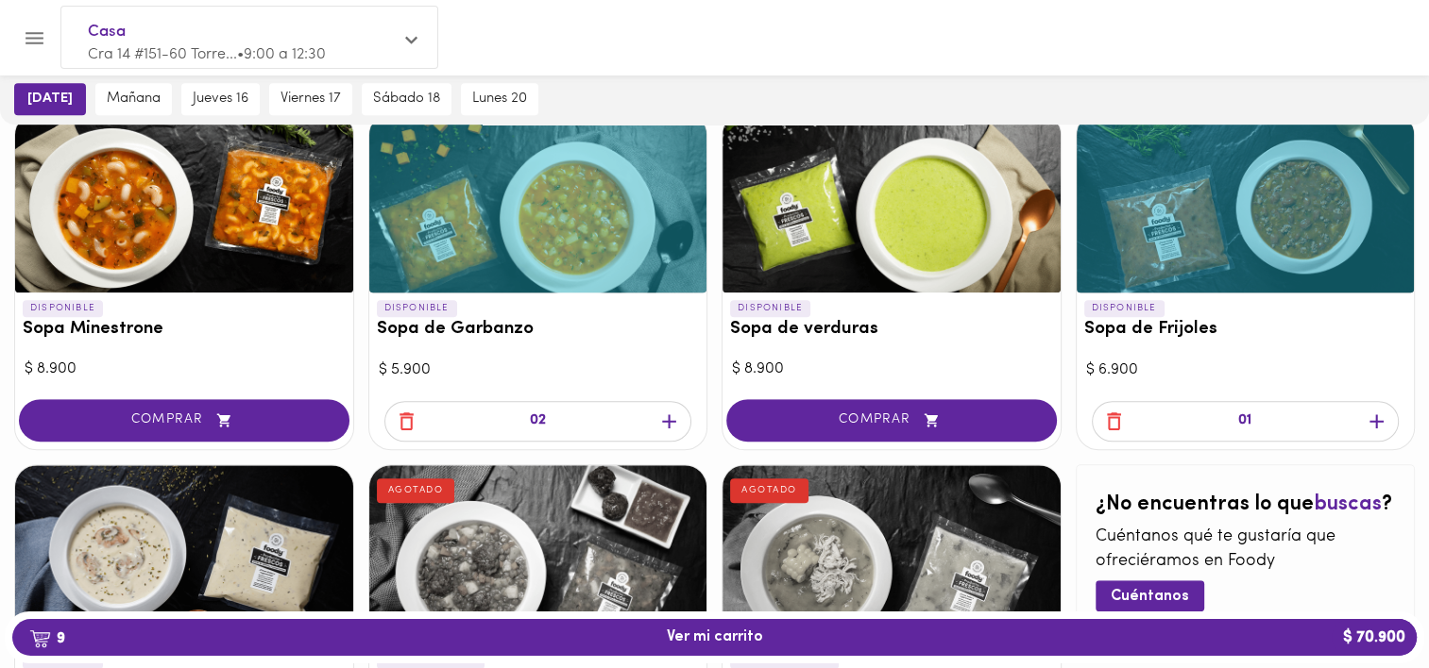
click at [1371, 420] on icon "button" at bounding box center [1376, 421] width 14 height 14
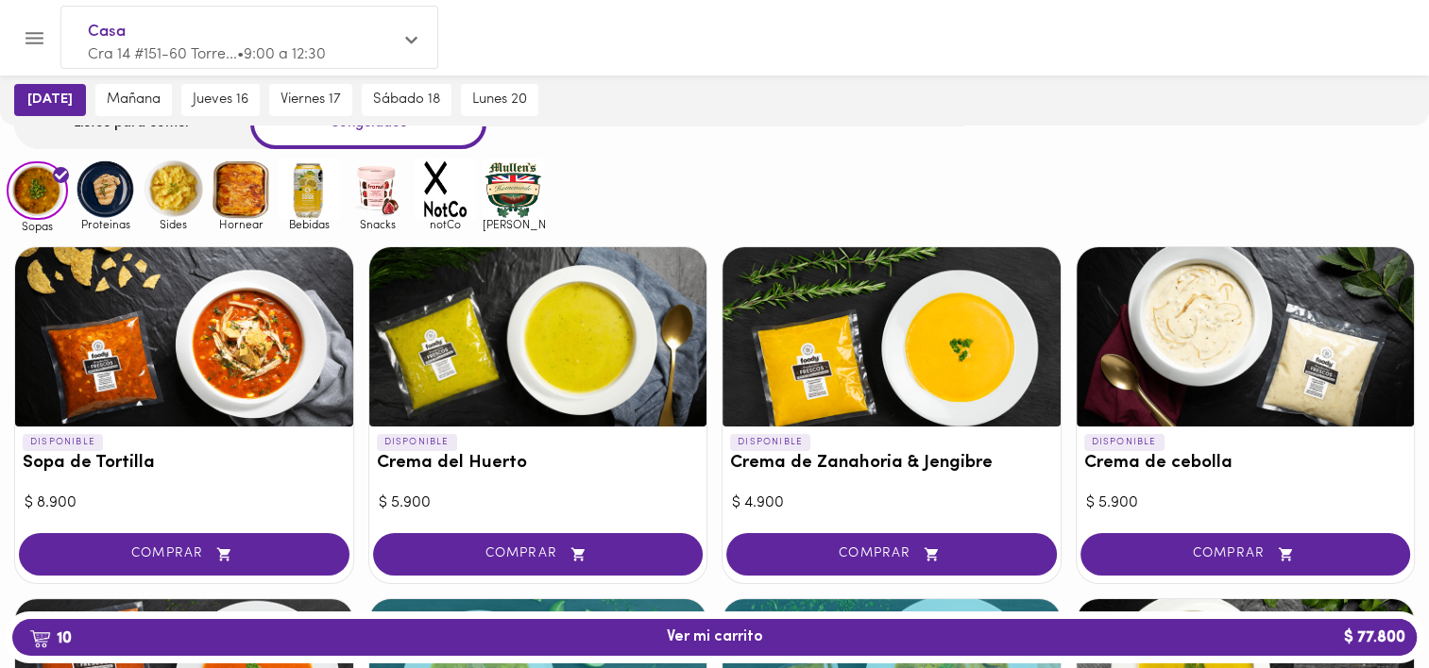
scroll to position [94, 0]
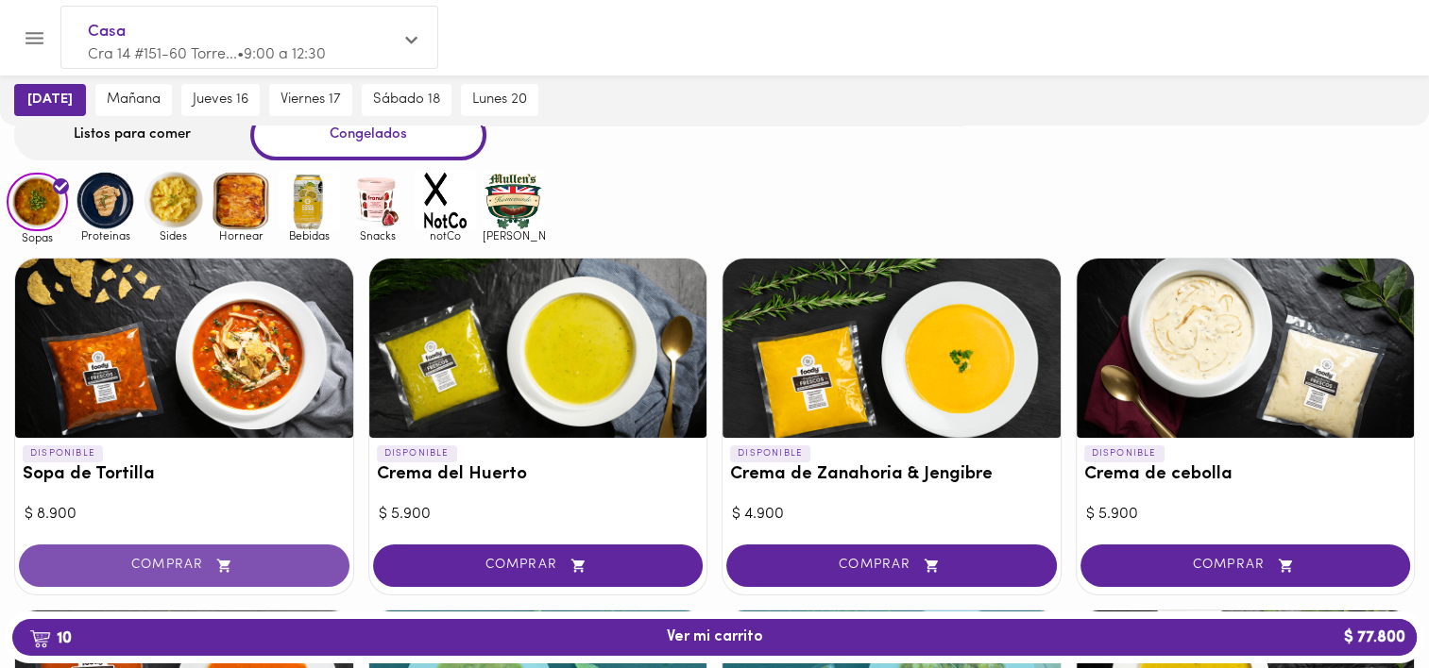
click at [237, 551] on button "COMPRAR" at bounding box center [184, 566] width 330 height 42
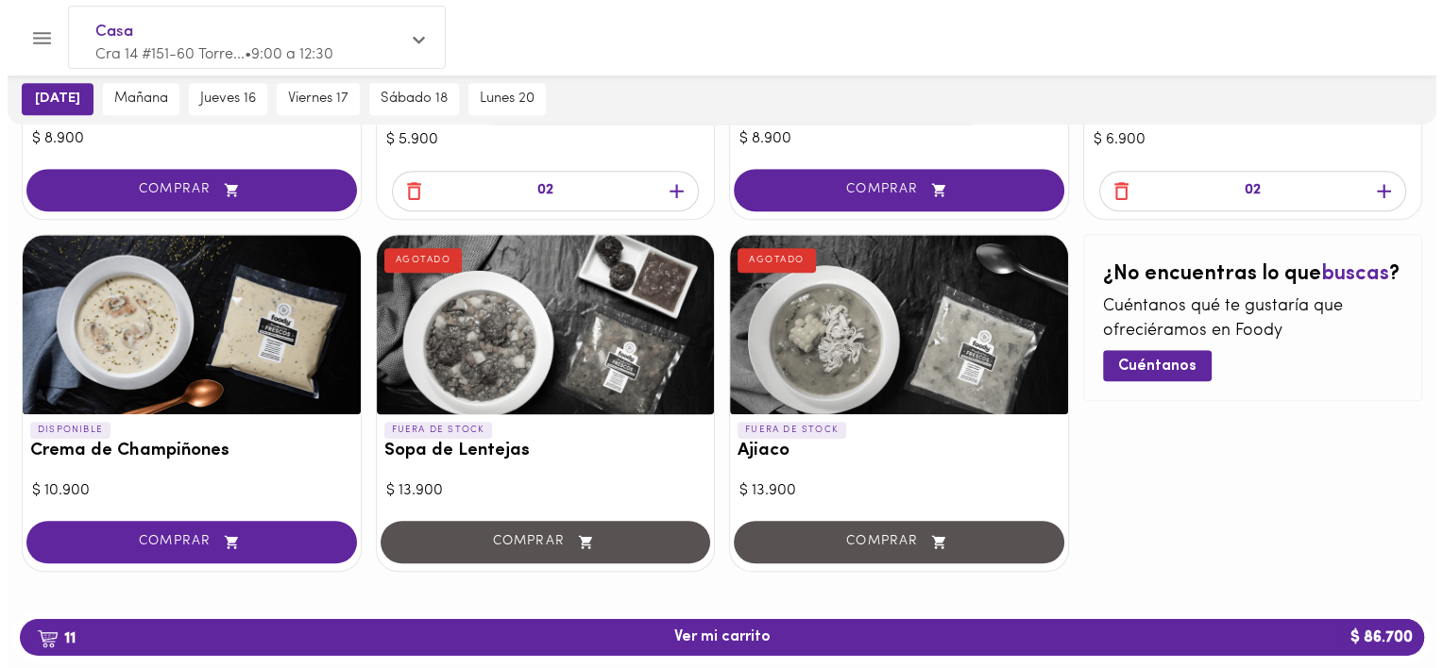
scroll to position [1186, 0]
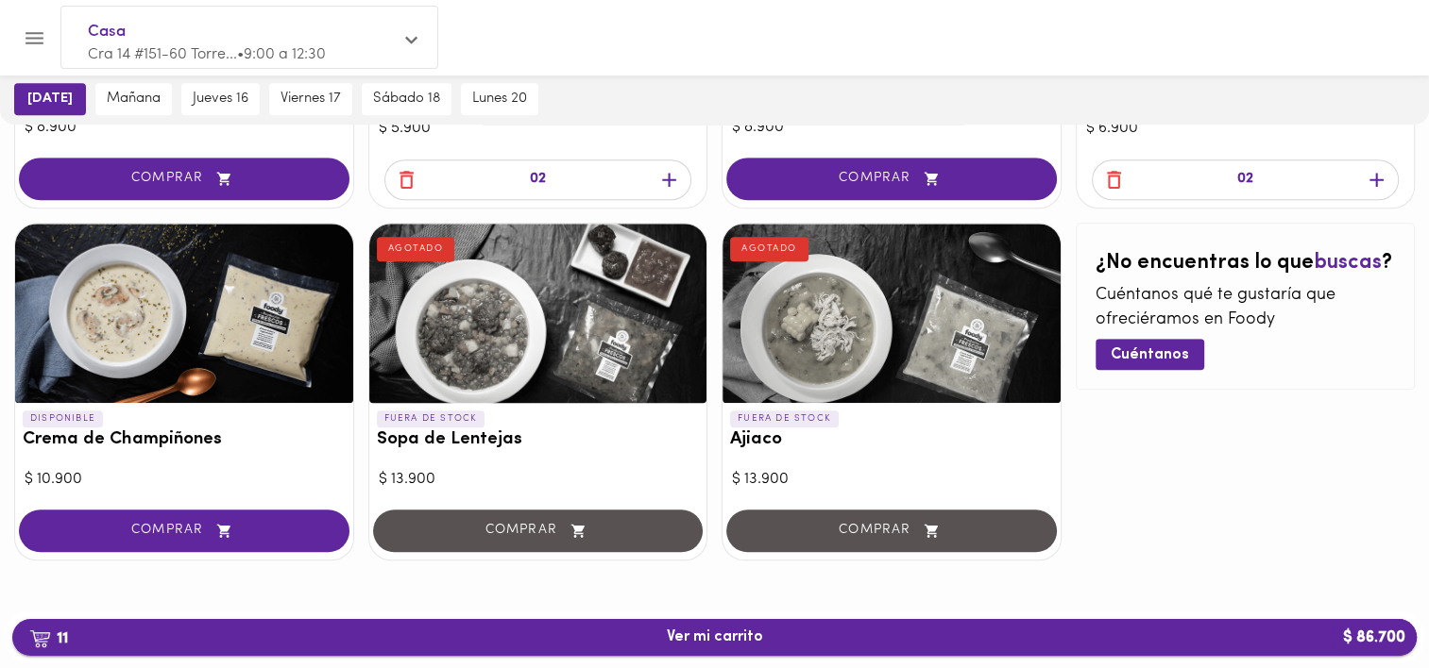
click at [760, 647] on button "11 Ver mi carrito $ 86.700" at bounding box center [714, 637] width 1404 height 37
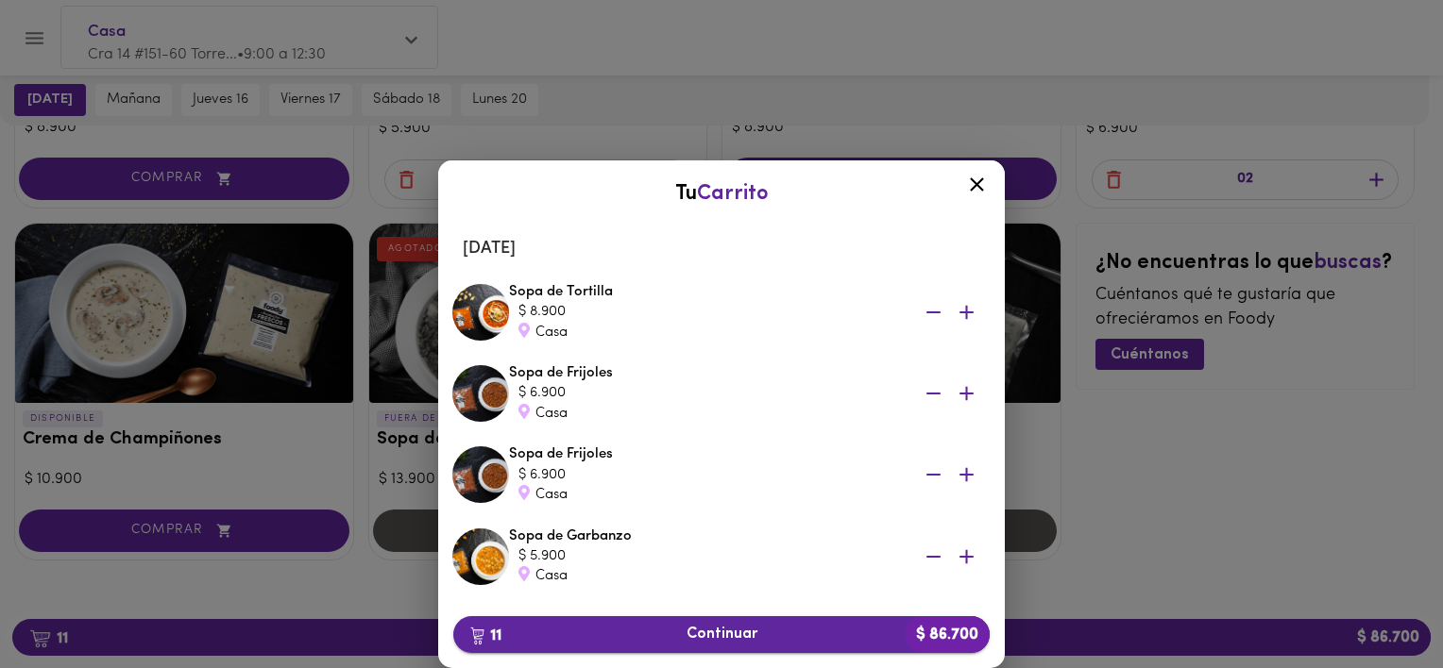
click at [770, 637] on span "11 Continuar $ 86.700" at bounding box center [721, 635] width 506 height 18
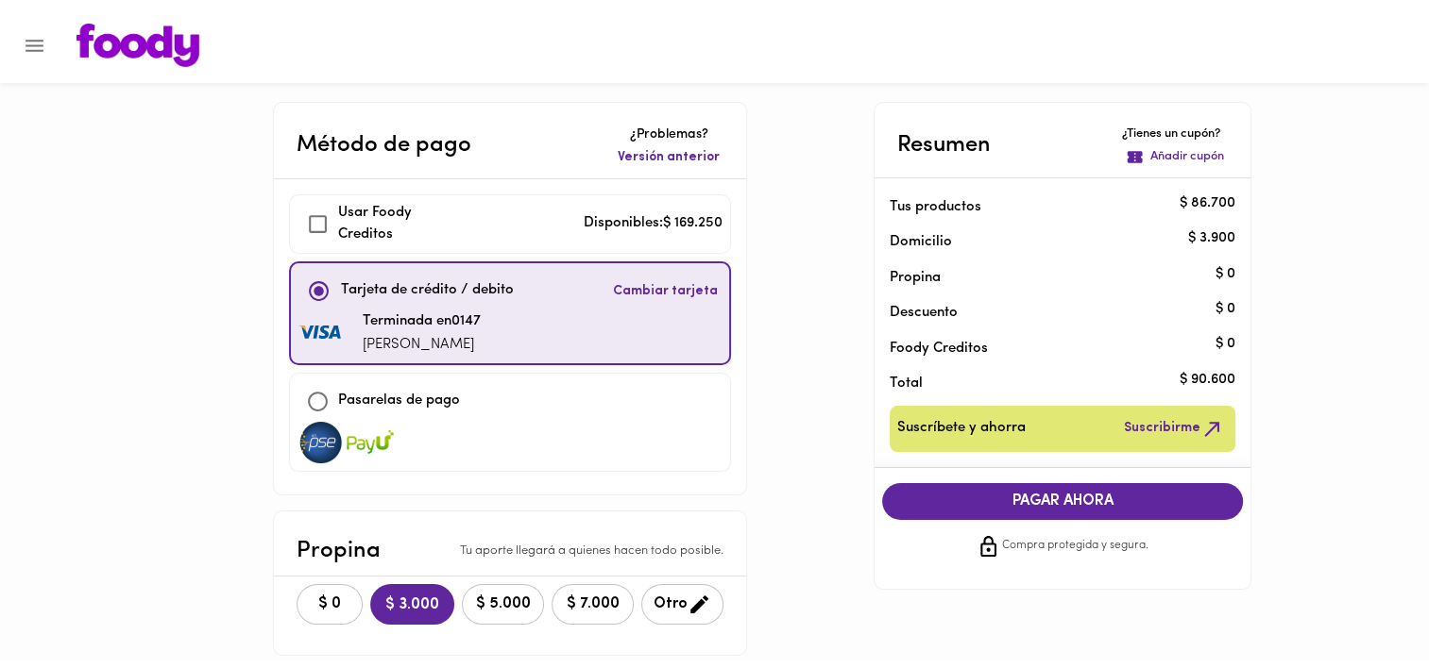
scroll to position [114, 0]
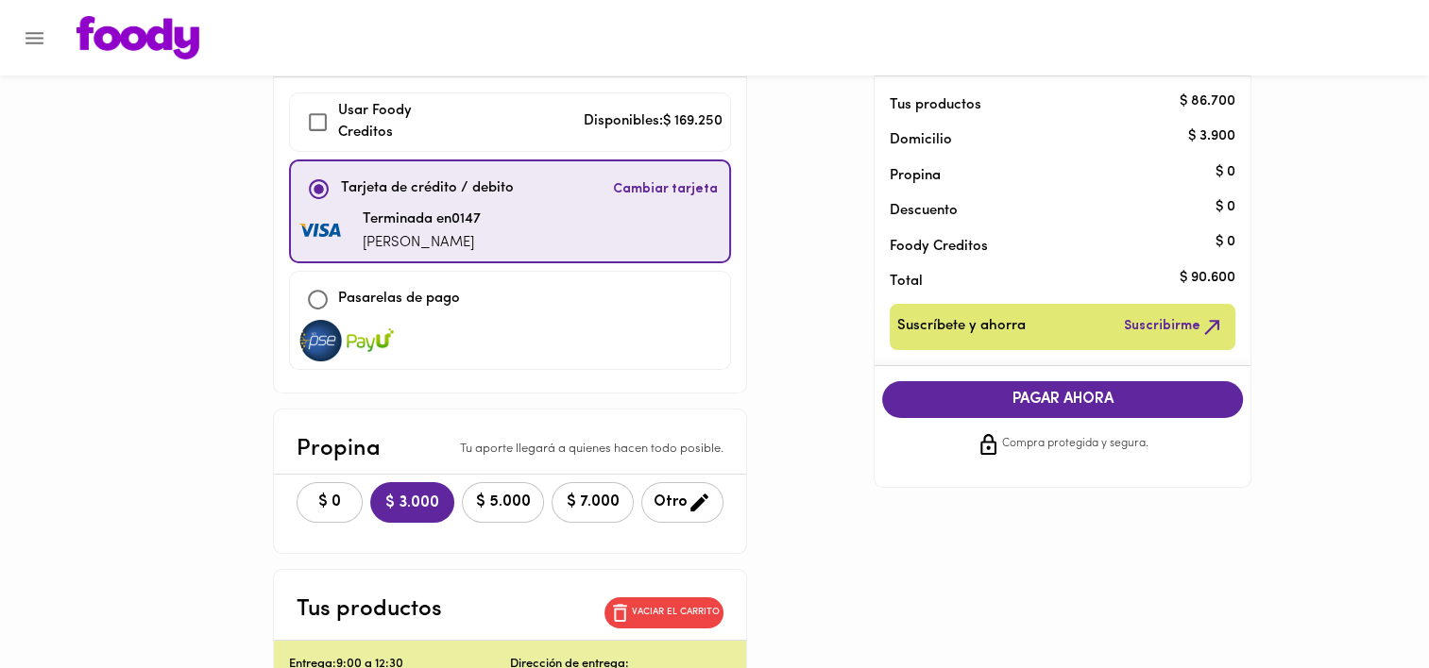
checkbox input "true"
click at [301, 483] on div "$ 0 $ 3.000 $ 5.000 $ 7.000 Otro" at bounding box center [510, 503] width 472 height 56
click at [321, 500] on span "$ 0" at bounding box center [330, 503] width 42 height 18
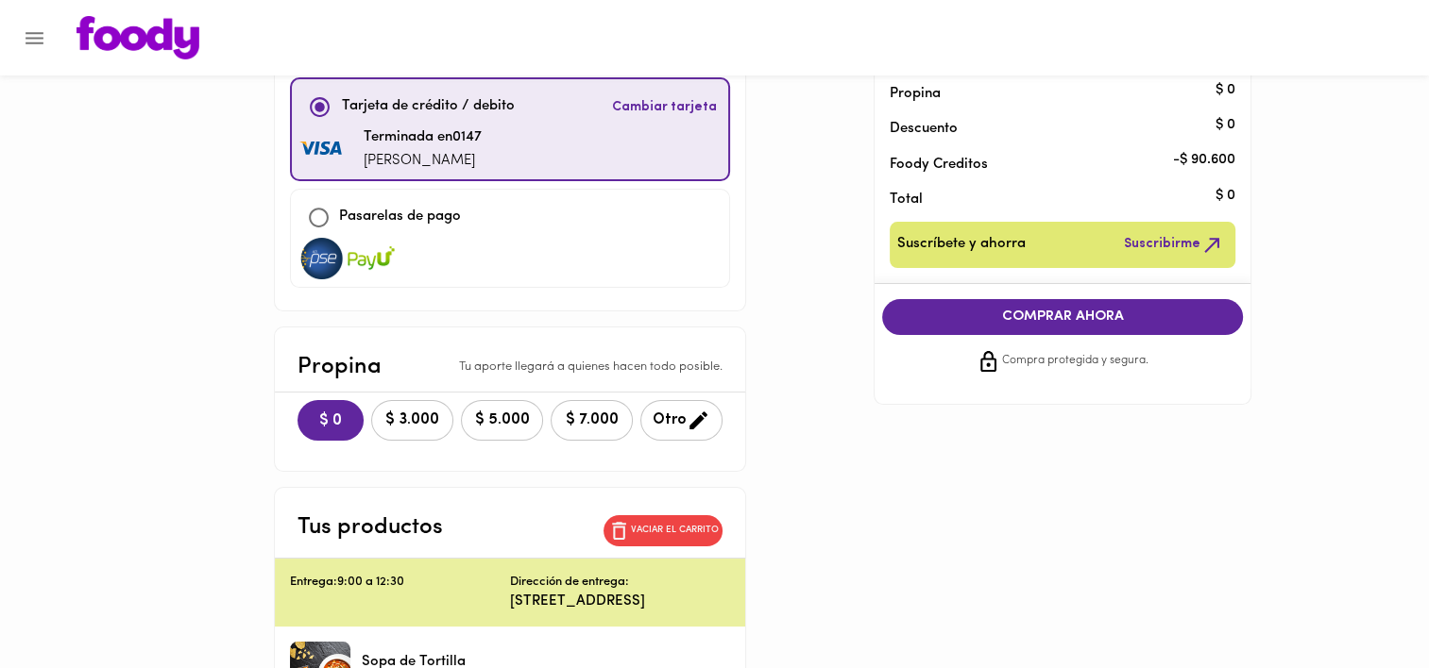
scroll to position [0, 0]
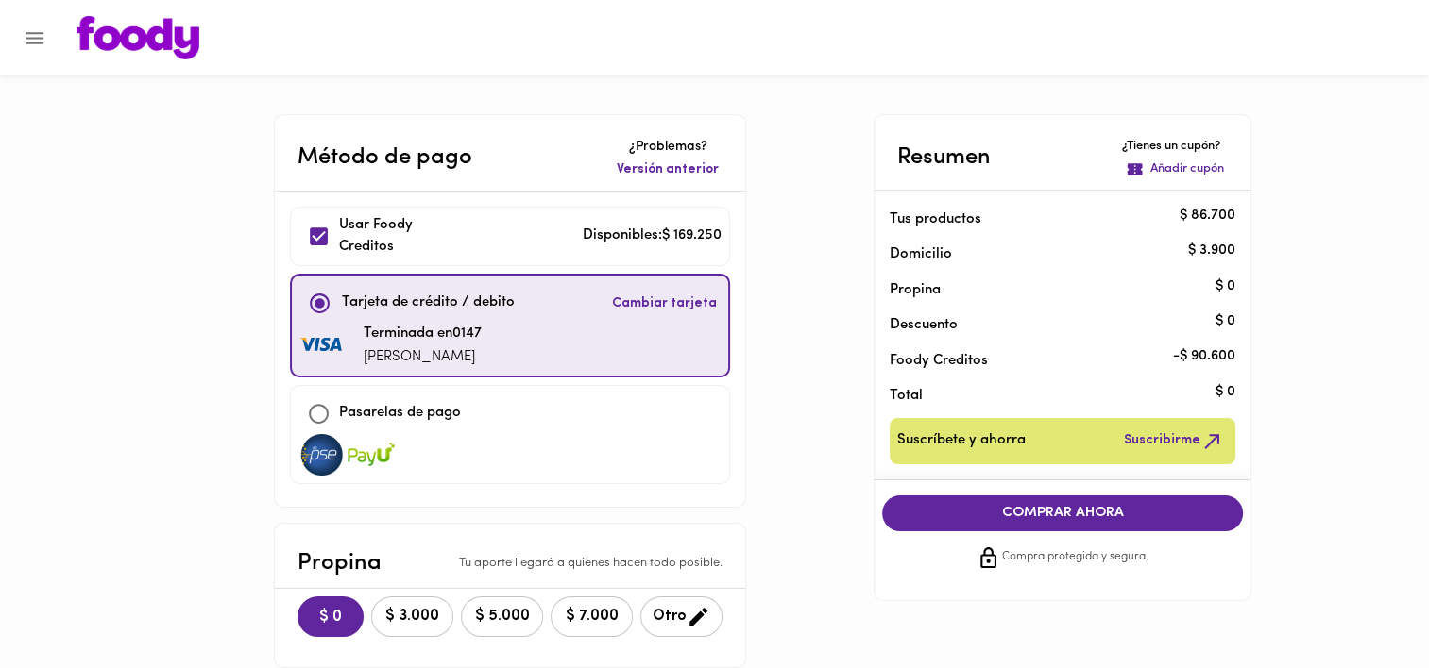
click at [47, 37] on button "Menu" at bounding box center [34, 38] width 46 height 46
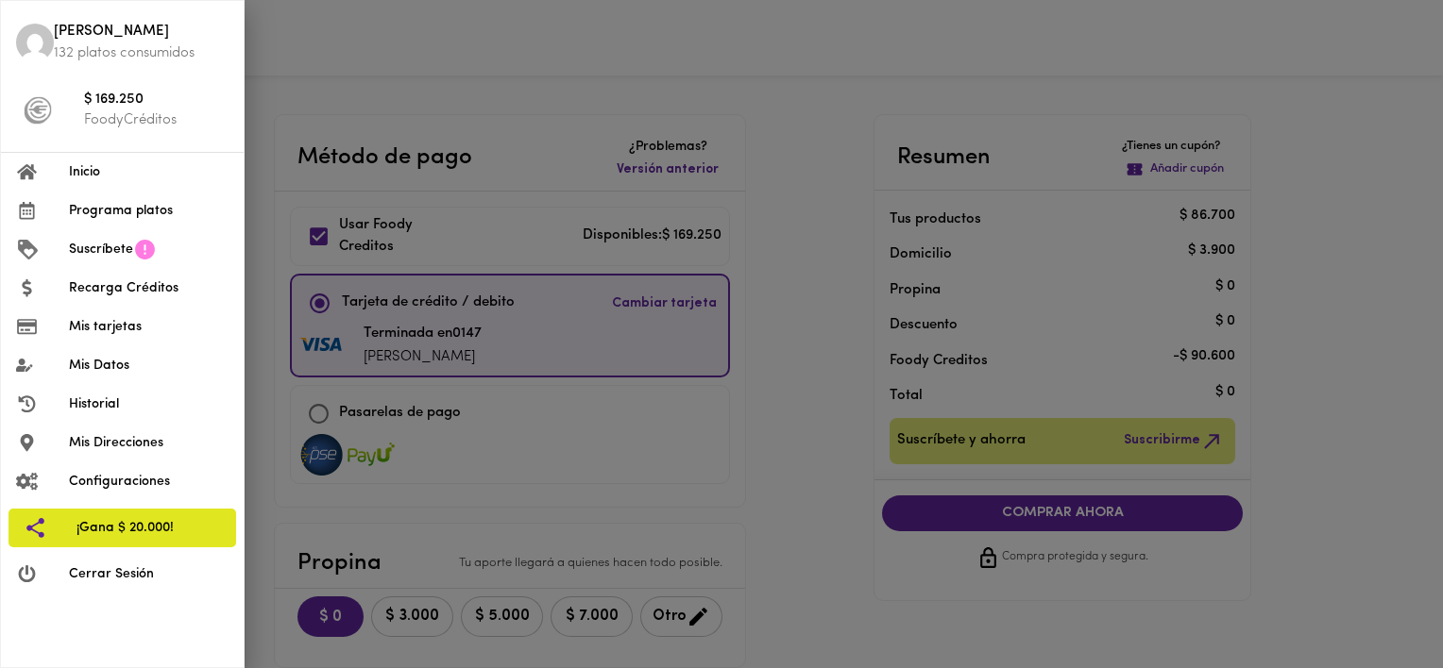
click at [130, 170] on span "Inicio" at bounding box center [149, 172] width 160 height 20
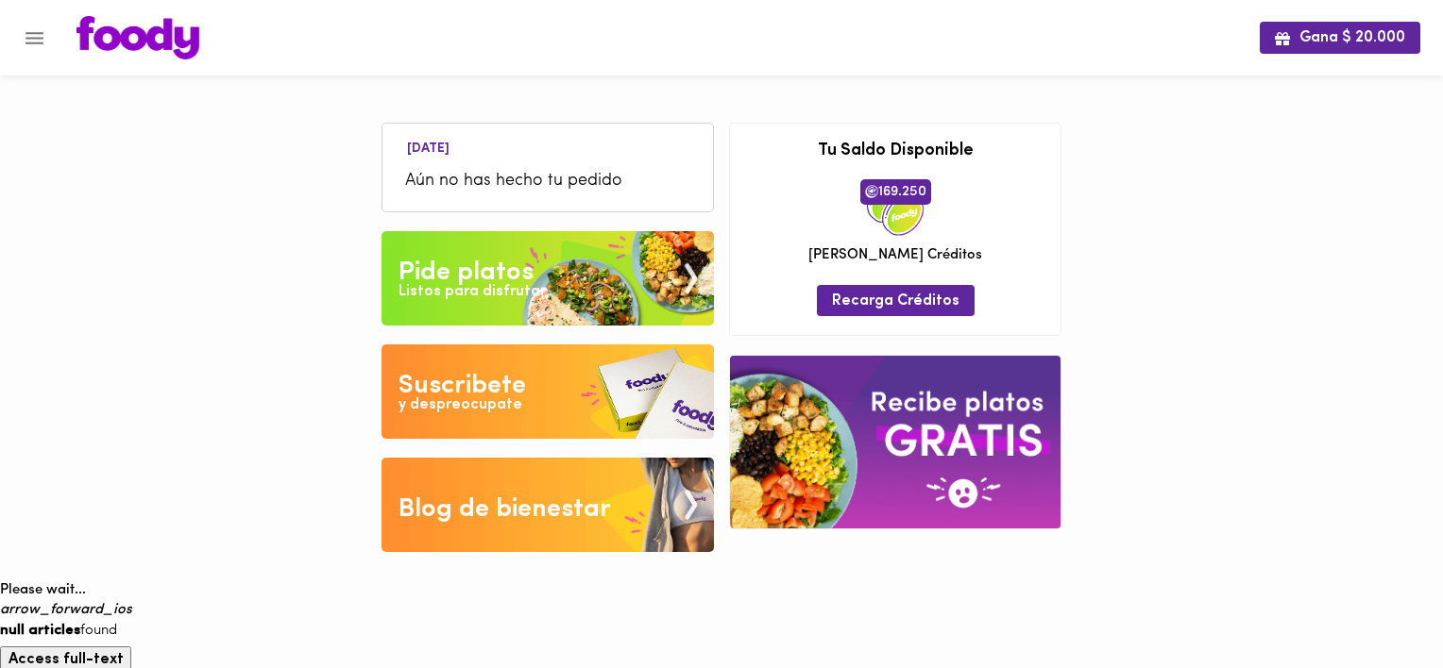
click at [550, 265] on img at bounding box center [547, 278] width 332 height 94
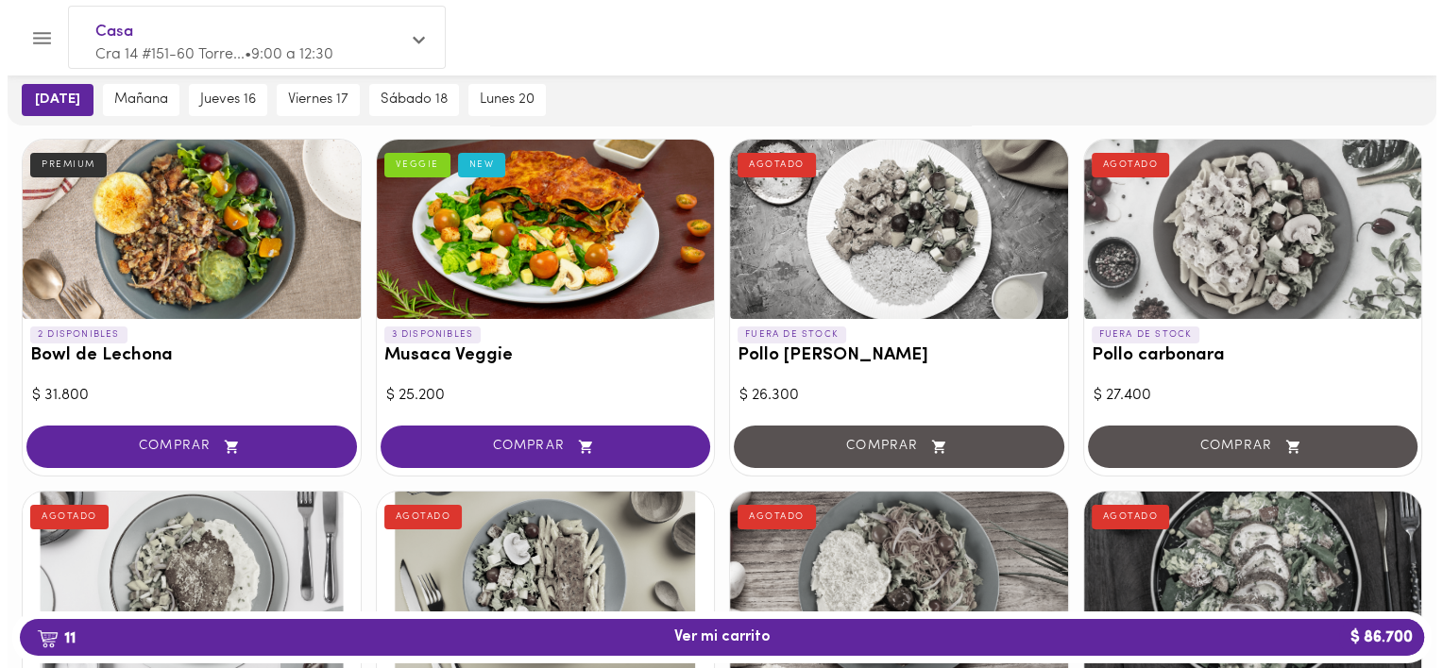
scroll to position [94, 0]
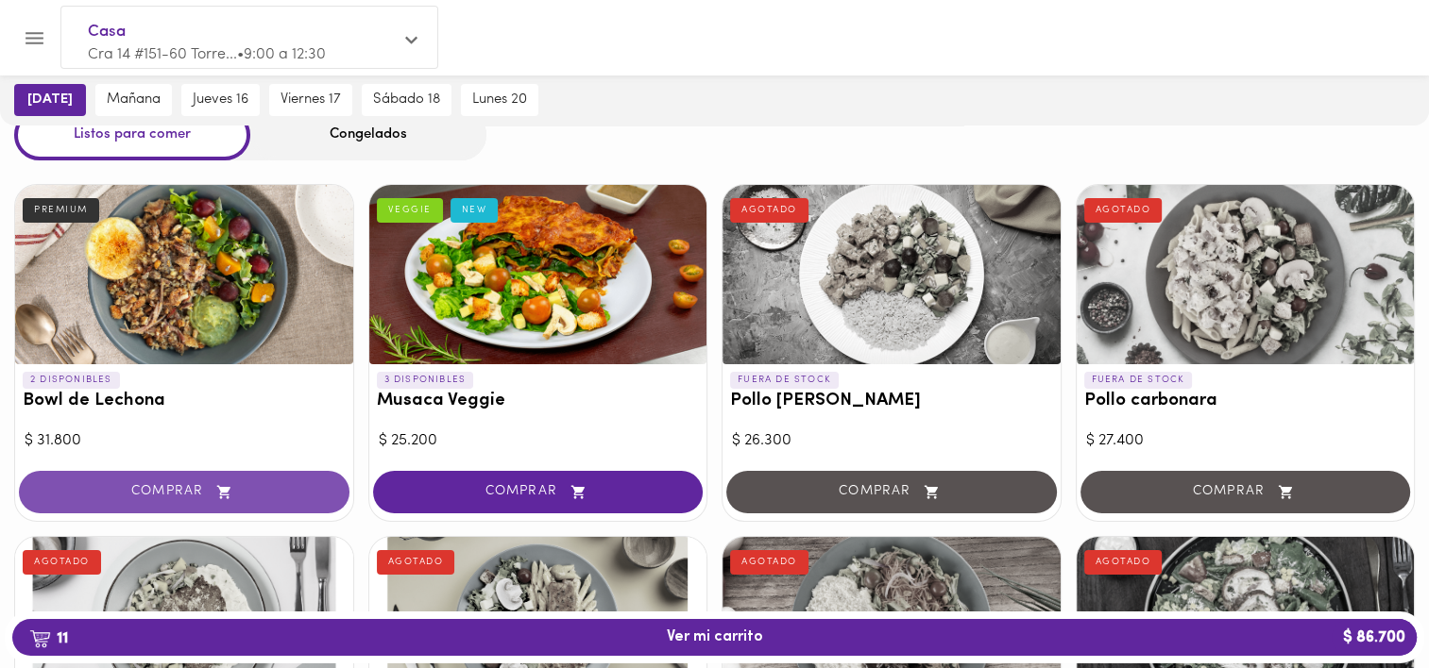
click at [298, 500] on button "COMPRAR" at bounding box center [184, 492] width 330 height 42
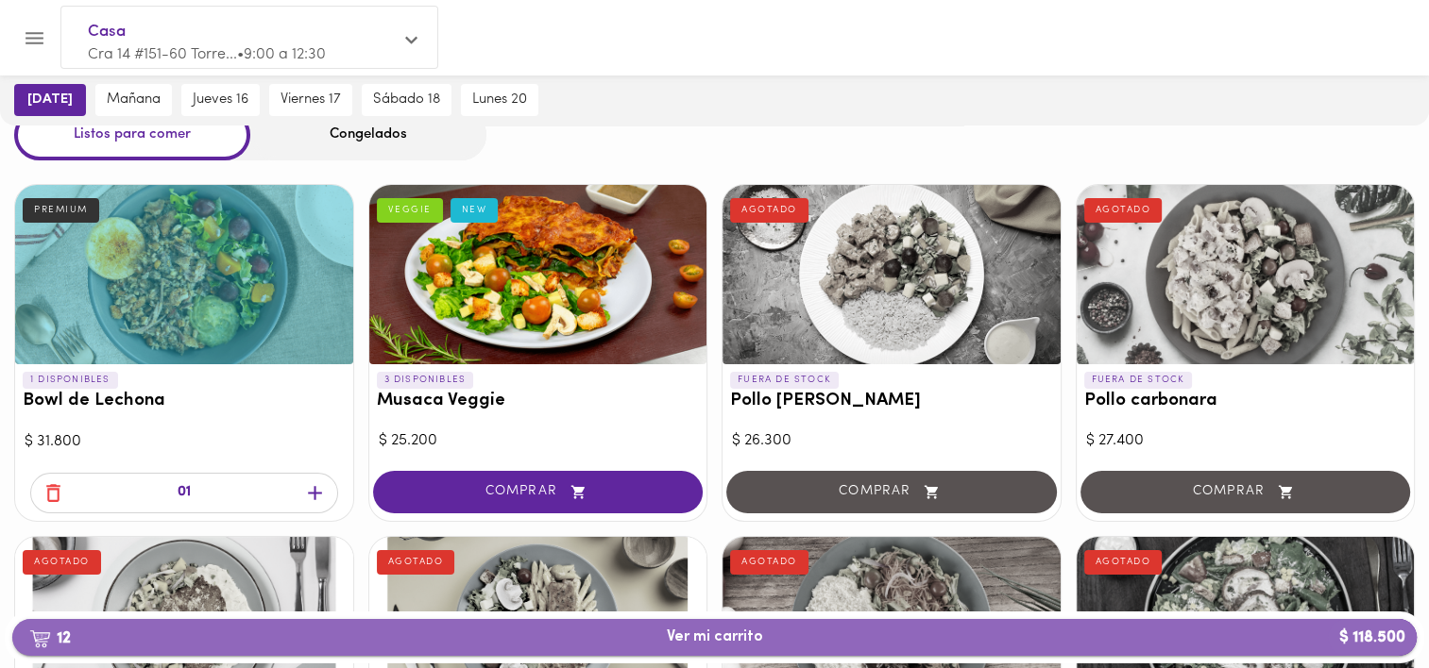
click at [746, 639] on span "12 Ver mi carrito $ 118.500" at bounding box center [715, 638] width 96 height 18
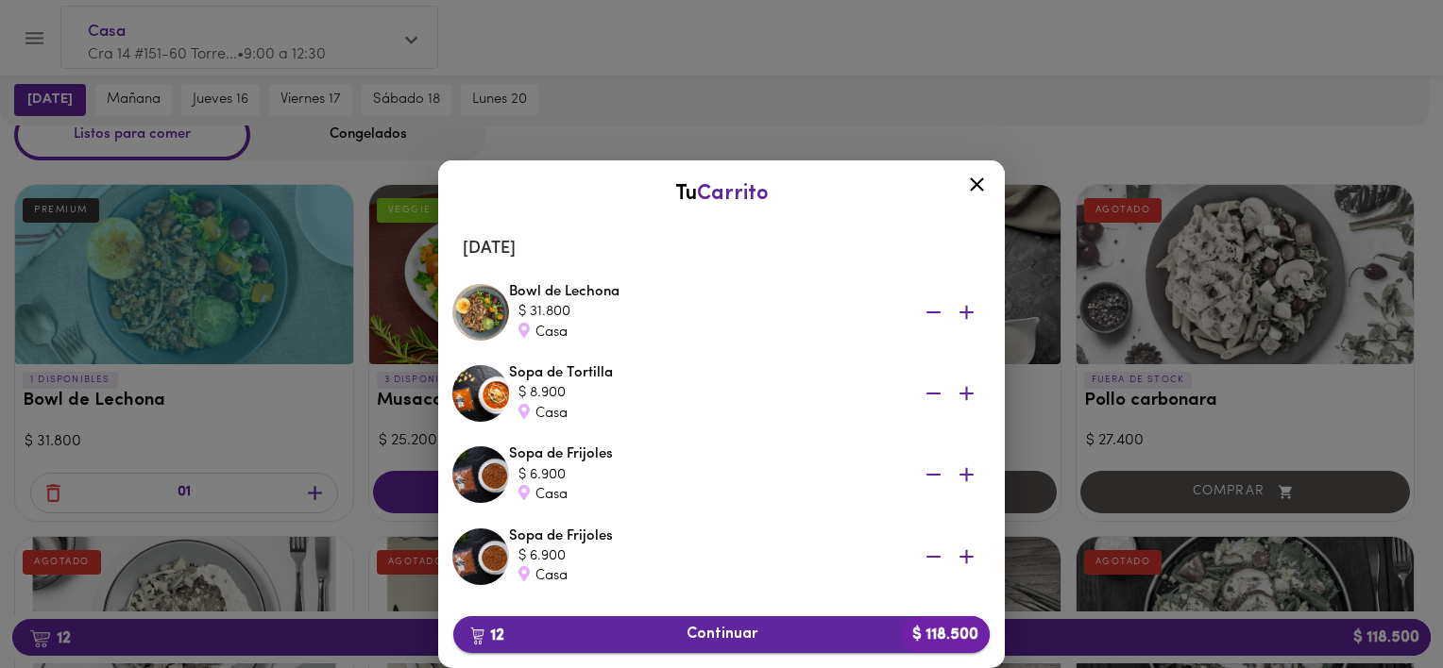
click at [661, 627] on span "12 Continuar $ 118.500" at bounding box center [721, 635] width 506 height 18
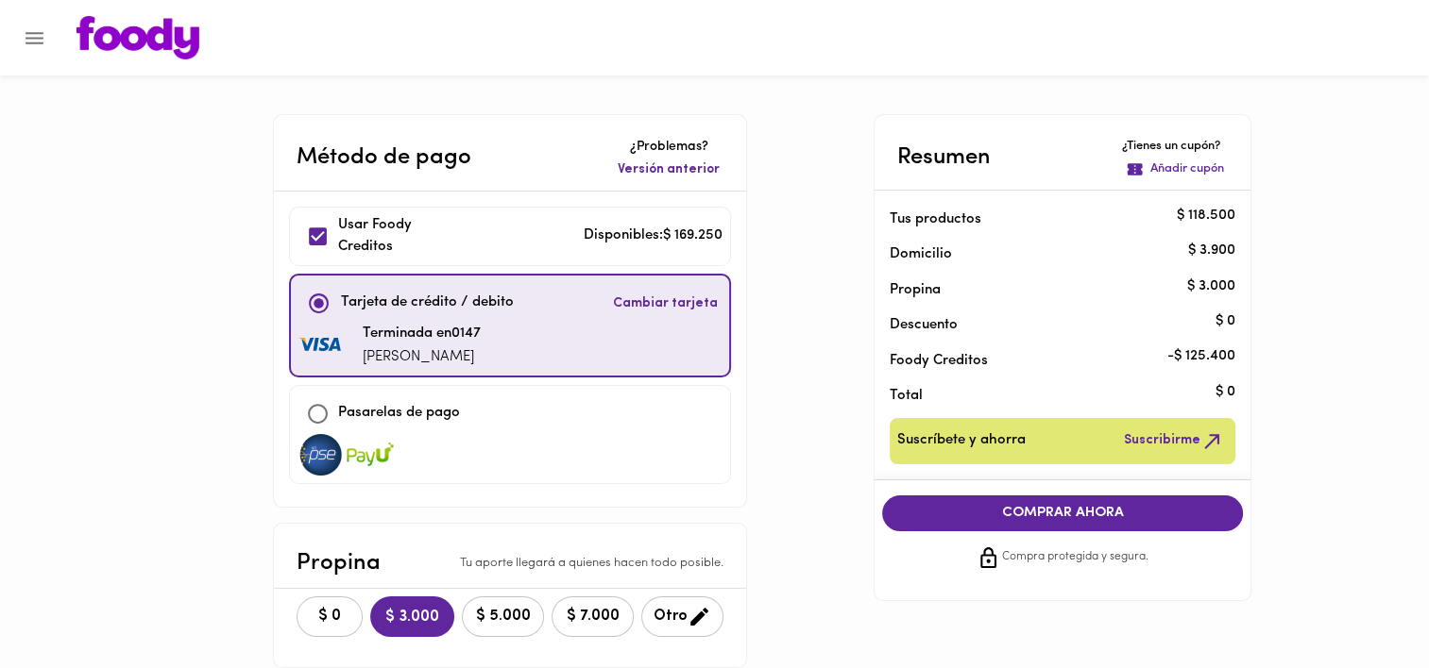
click at [339, 623] on span "$ 0" at bounding box center [330, 617] width 42 height 18
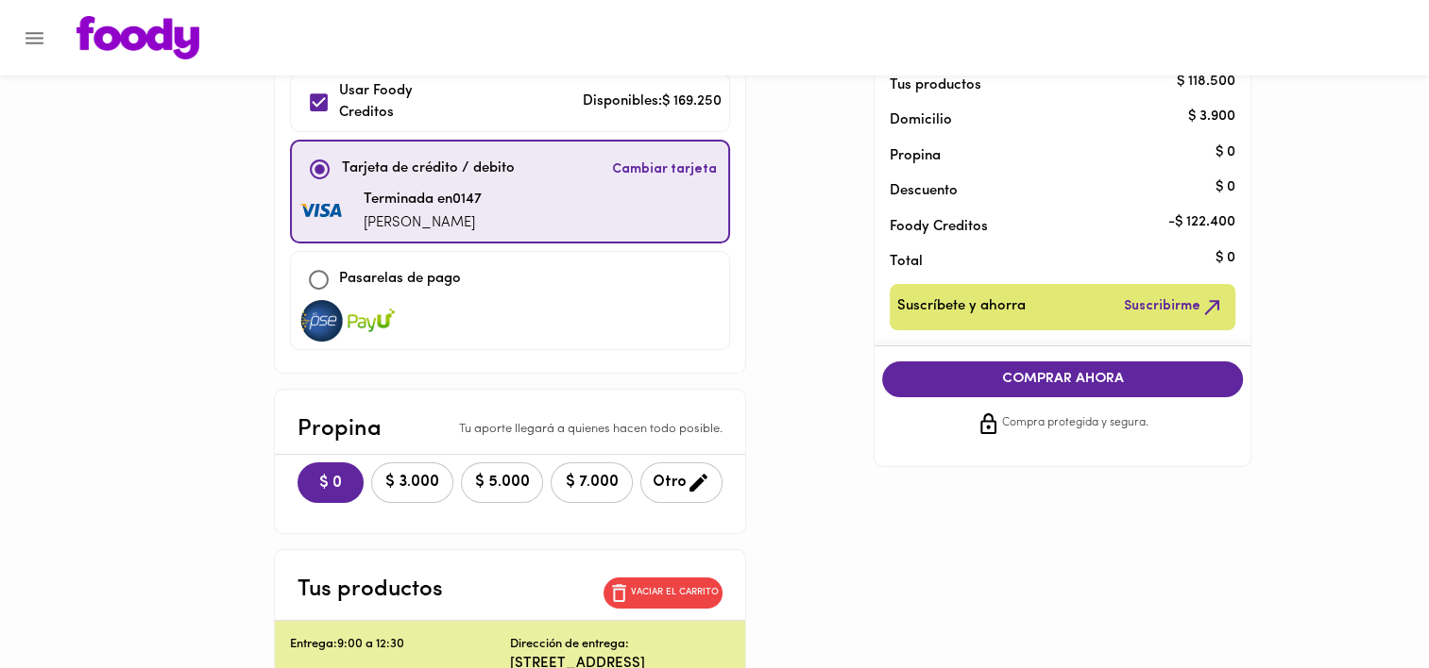
scroll to position [189, 0]
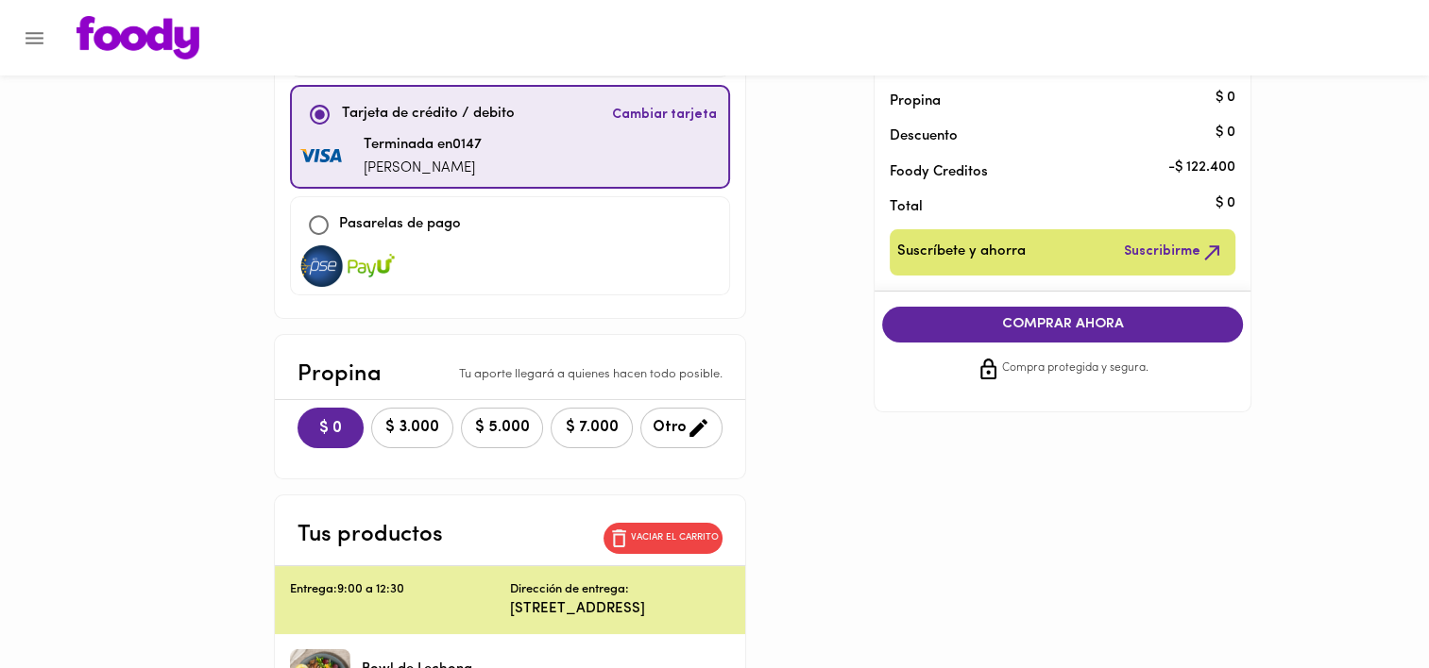
click at [1078, 322] on span "COMPRAR AHORA" at bounding box center [1062, 324] width 323 height 17
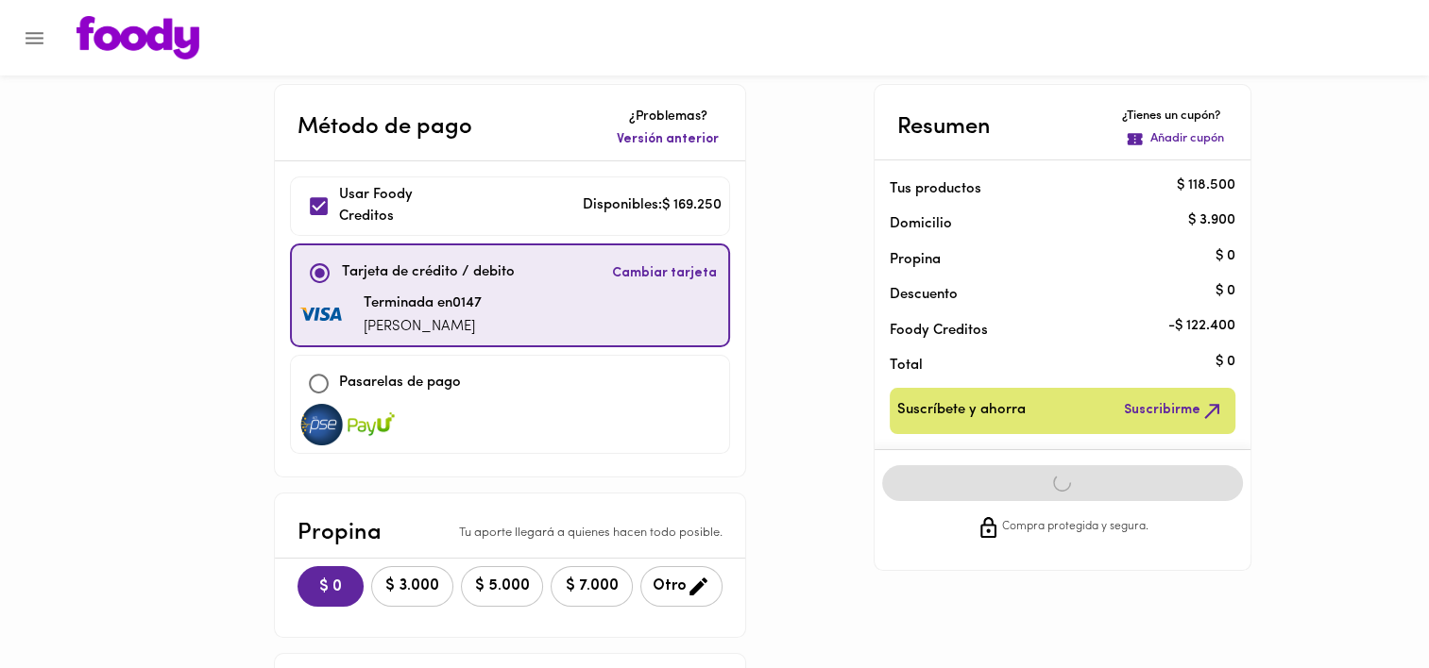
scroll to position [0, 0]
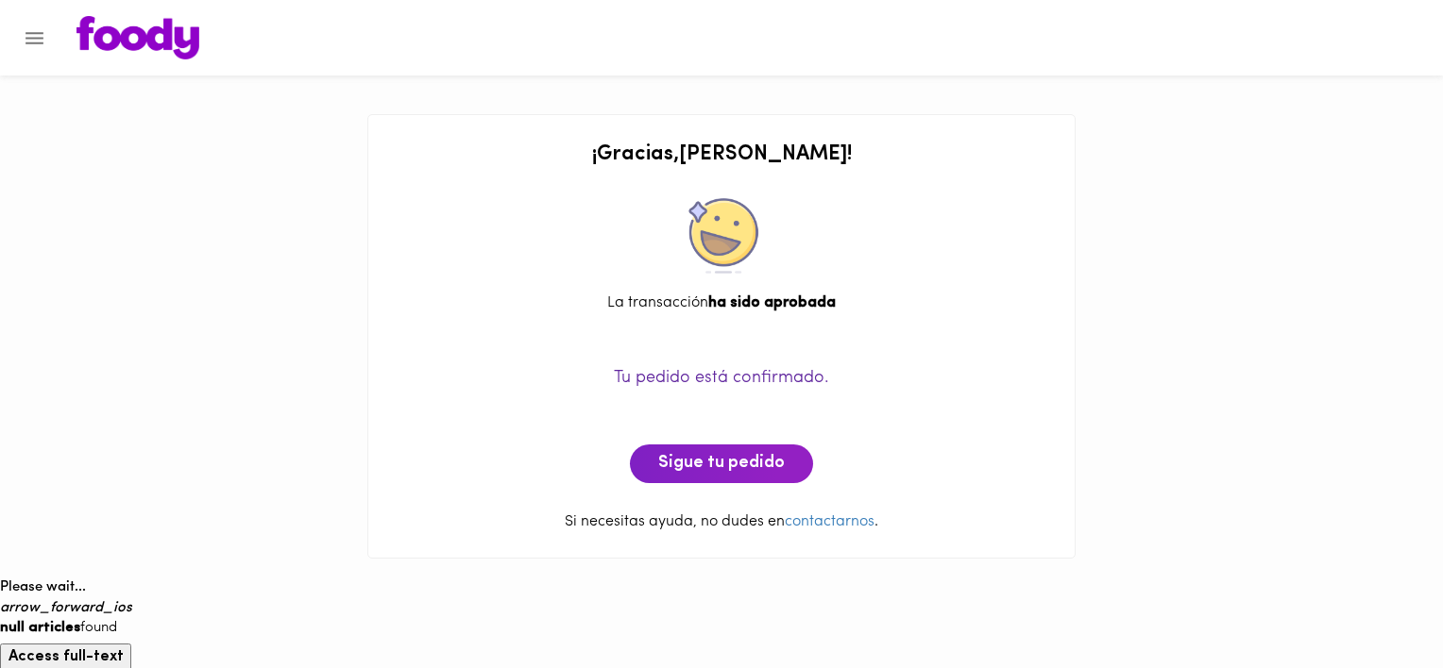
click at [122, 16] on img at bounding box center [137, 37] width 123 height 43
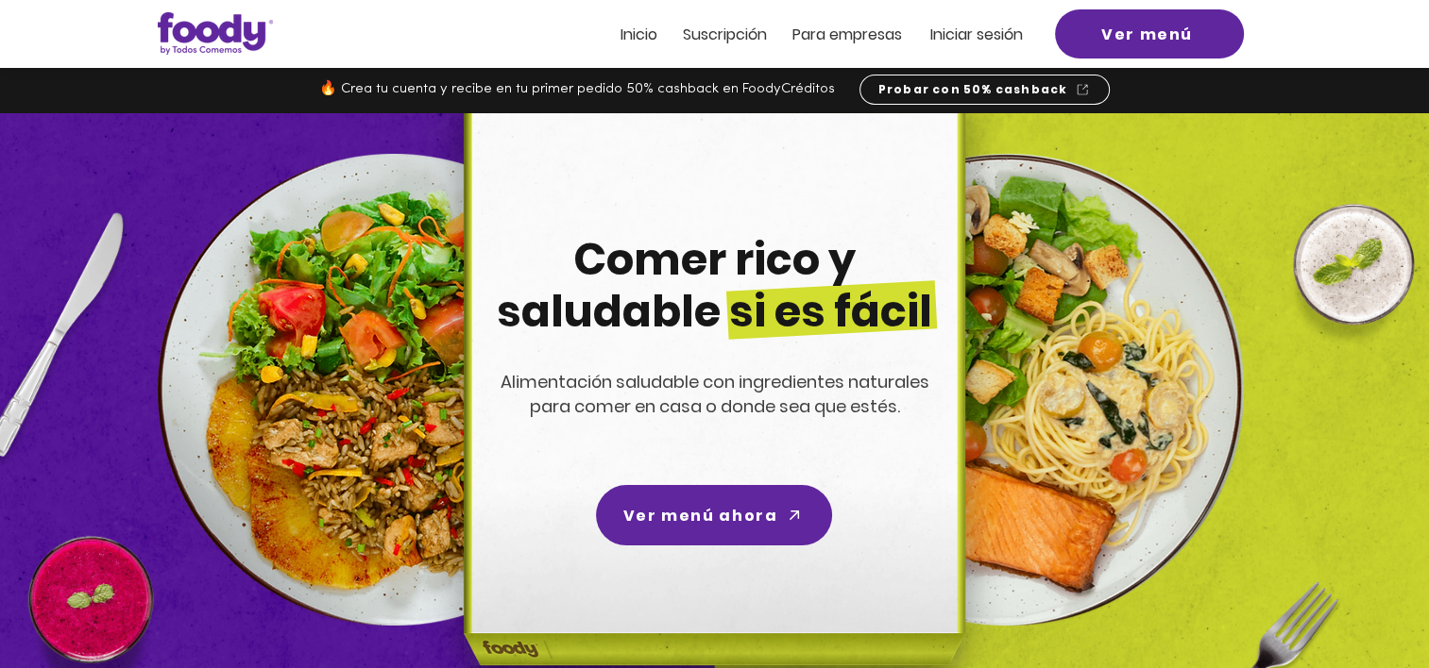
click at [642, 30] on span "Inicio" at bounding box center [638, 35] width 37 height 22
click at [646, 38] on span "Inicio" at bounding box center [638, 35] width 37 height 22
click at [629, 34] on span "Inicio" at bounding box center [638, 35] width 37 height 22
click at [713, 32] on span "Suscripción" at bounding box center [725, 35] width 84 height 22
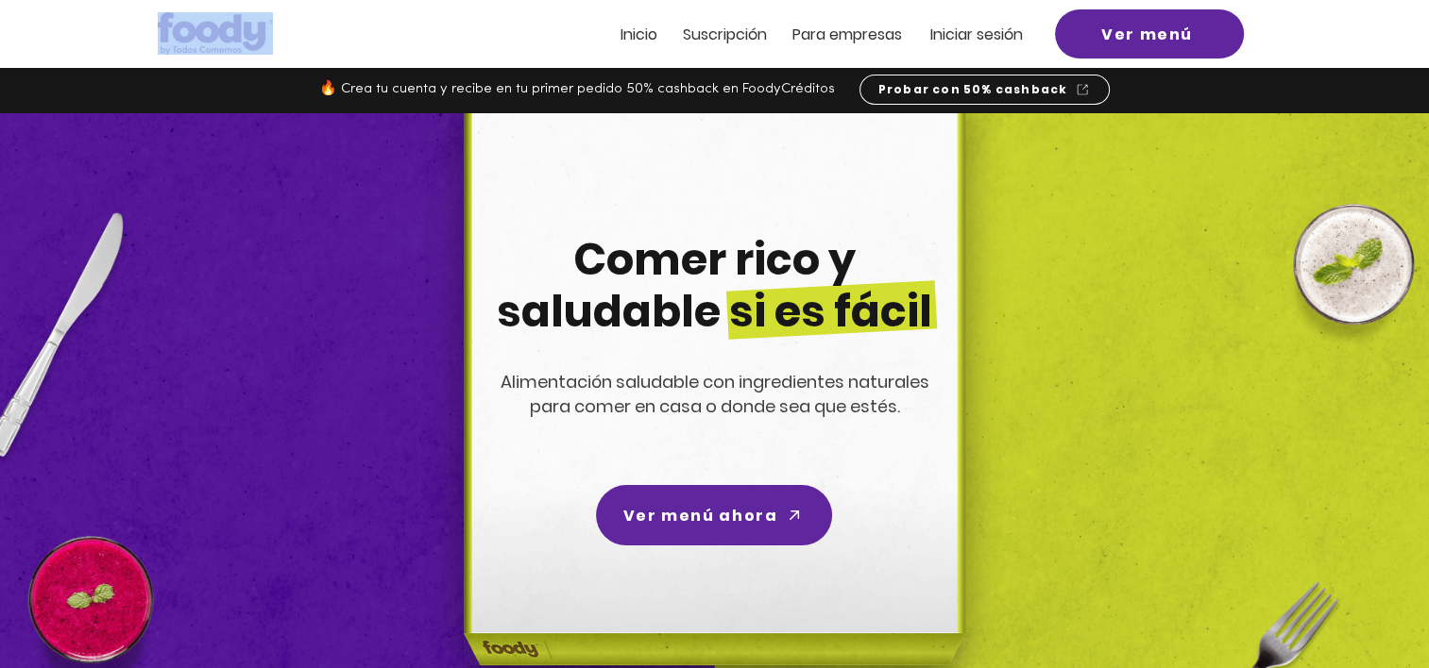
drag, startPoint x: 0, startPoint y: 0, endPoint x: 628, endPoint y: 32, distance: 628.7
click at [628, 32] on span "Inicio" at bounding box center [638, 35] width 37 height 22
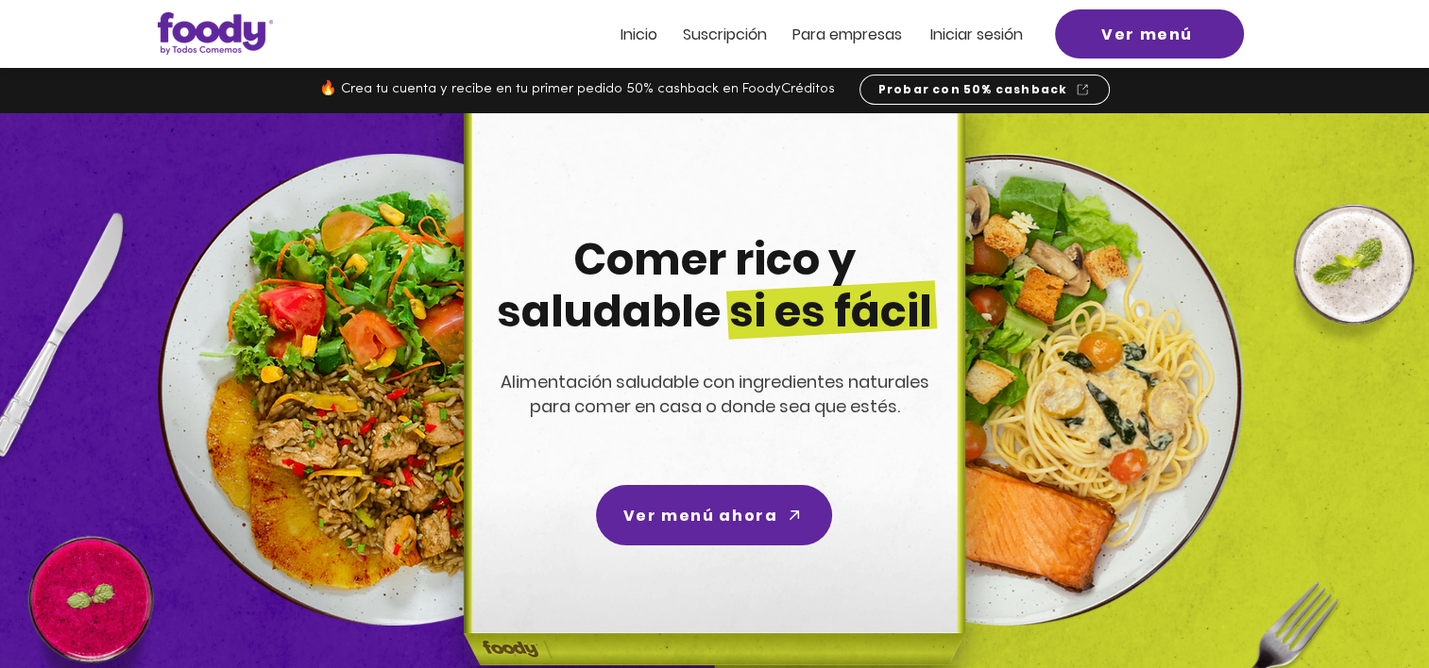
click at [991, 35] on span "Iniciar sesión" at bounding box center [976, 35] width 93 height 22
